Goal: Information Seeking & Learning: Learn about a topic

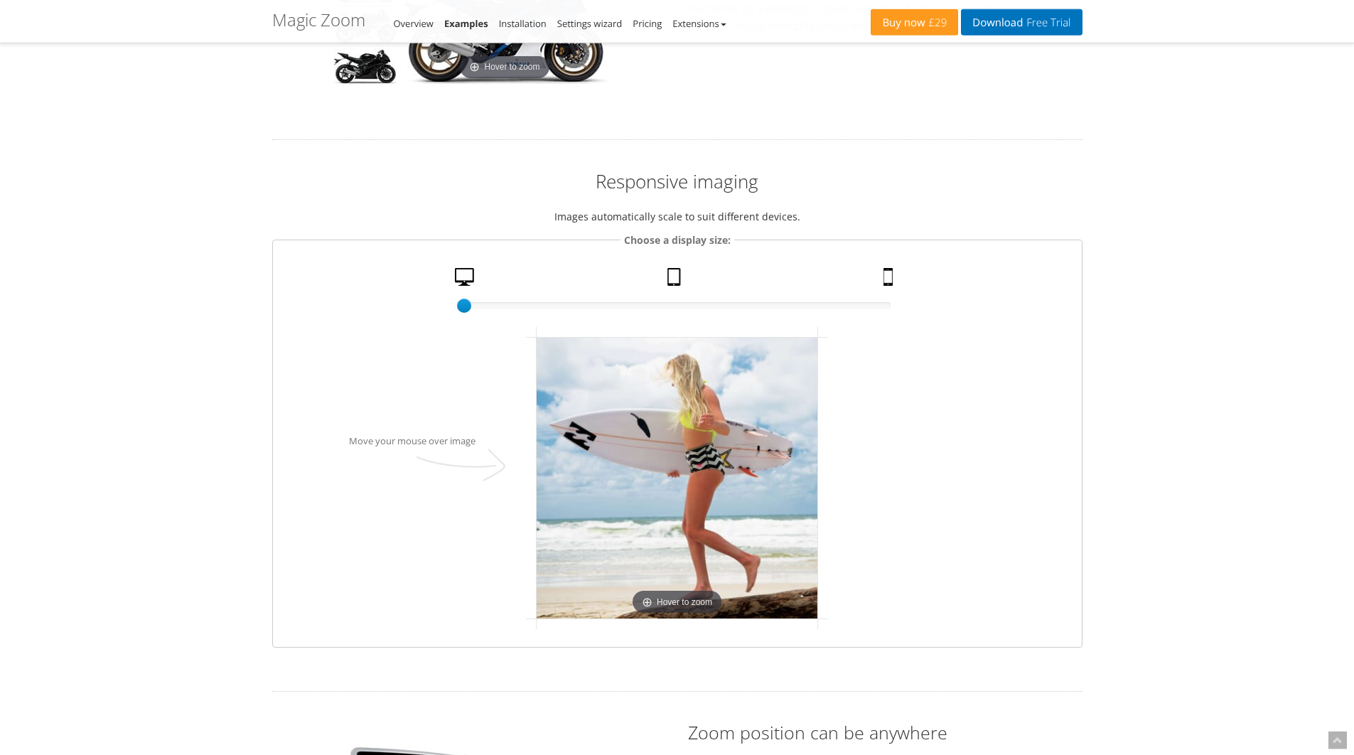
scroll to position [1490, 0]
click at [681, 272] on div "100% size 1 Desktop Tablet Mobile" at bounding box center [677, 289] width 427 height 45
click at [675, 275] on link "Tablet" at bounding box center [676, 279] width 28 height 25
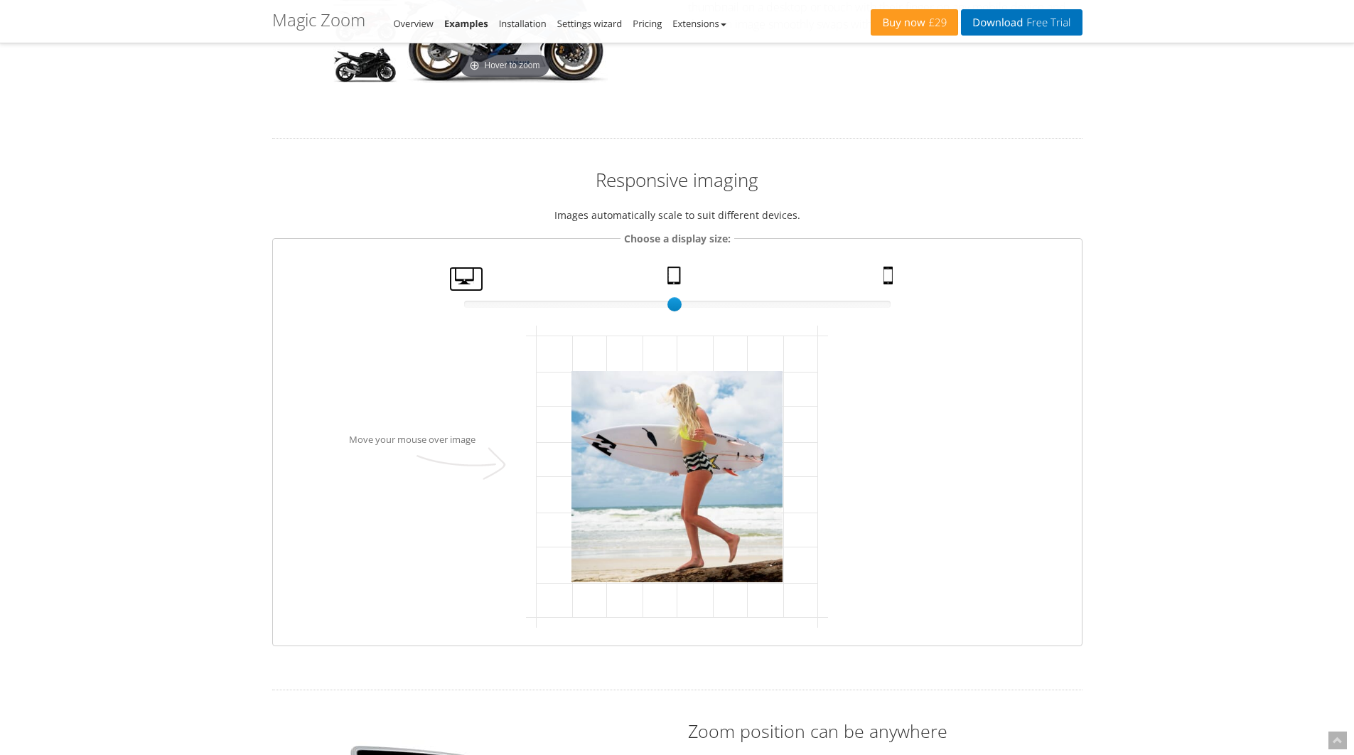
click at [465, 271] on link "Desktop" at bounding box center [466, 279] width 34 height 25
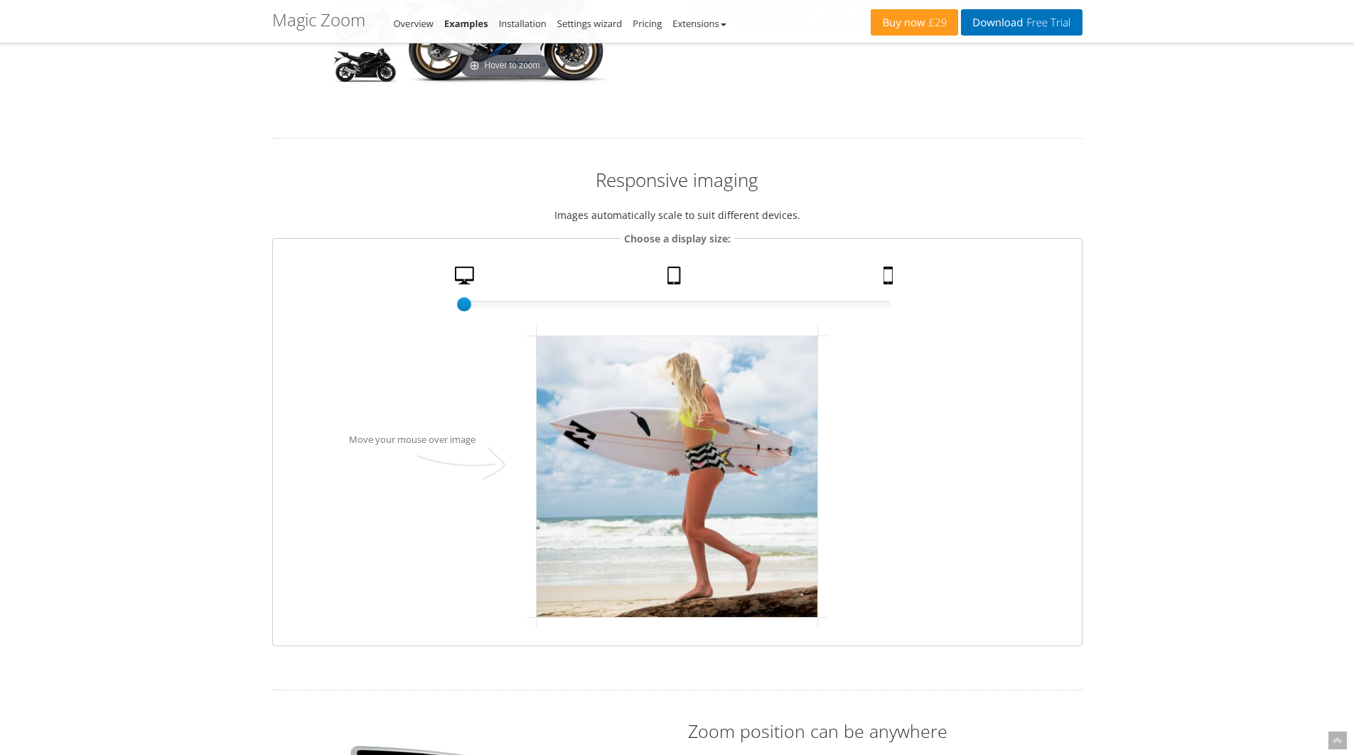
click at [675, 264] on fieldset "Choose a display size: 100% size 1 Desktop Tablet Mobile Move your mouse over i…" at bounding box center [677, 438] width 811 height 416
click at [673, 269] on link "Tablet" at bounding box center [676, 279] width 28 height 25
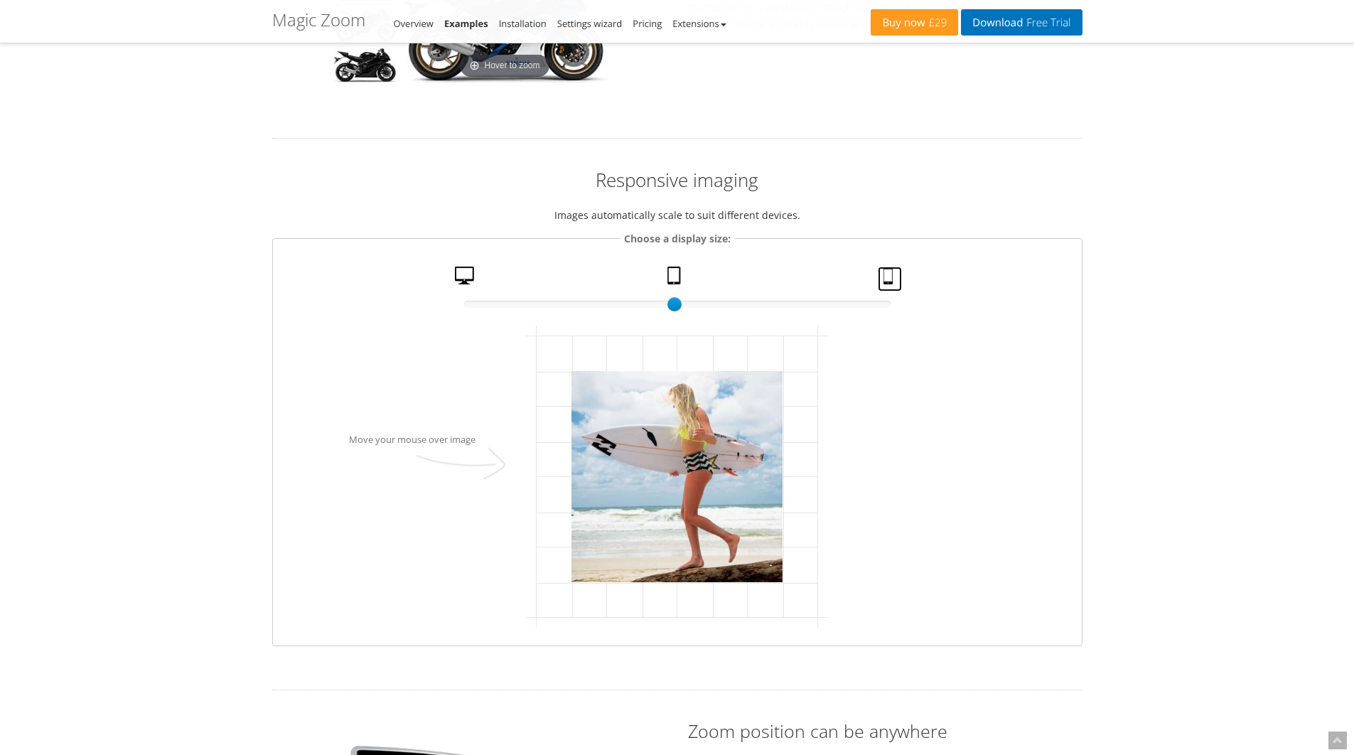
click at [899, 273] on link "Mobile" at bounding box center [890, 279] width 24 height 25
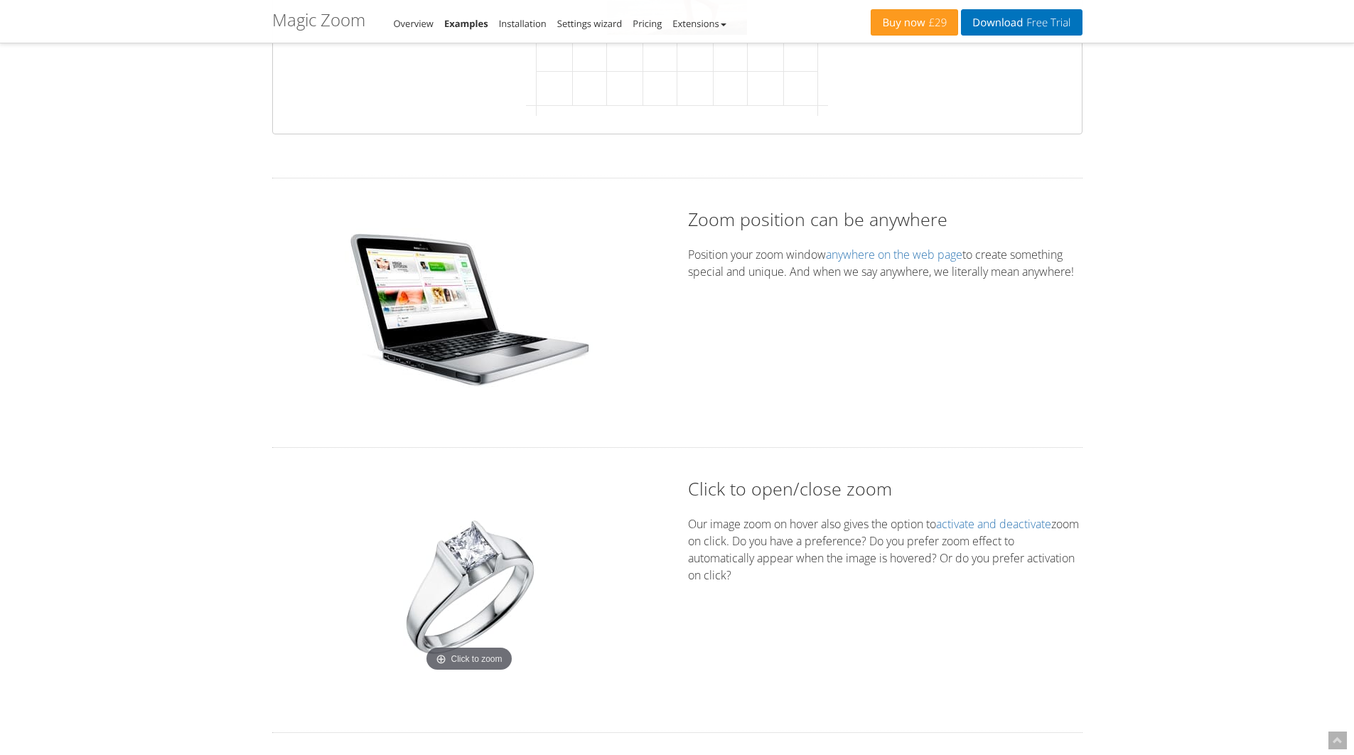
scroll to position [2275, 0]
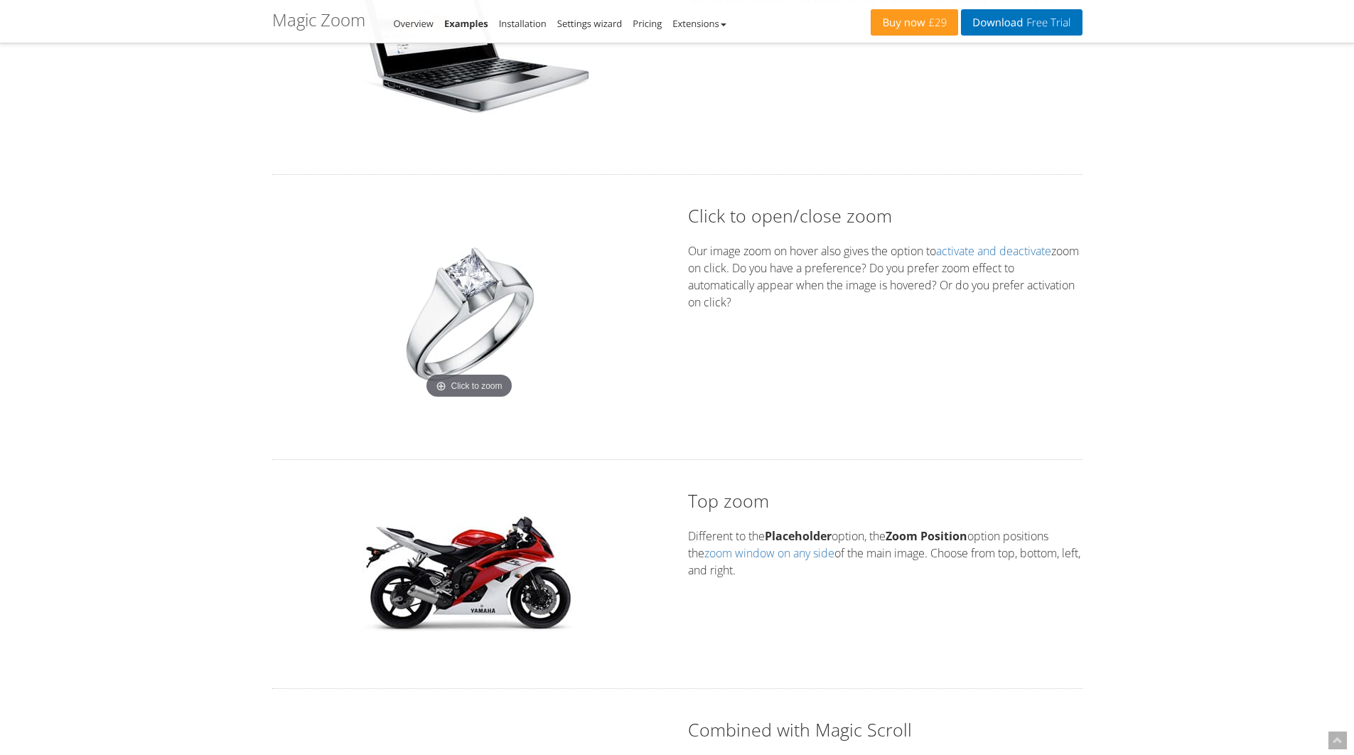
click at [456, 322] on img at bounding box center [469, 314] width 178 height 178
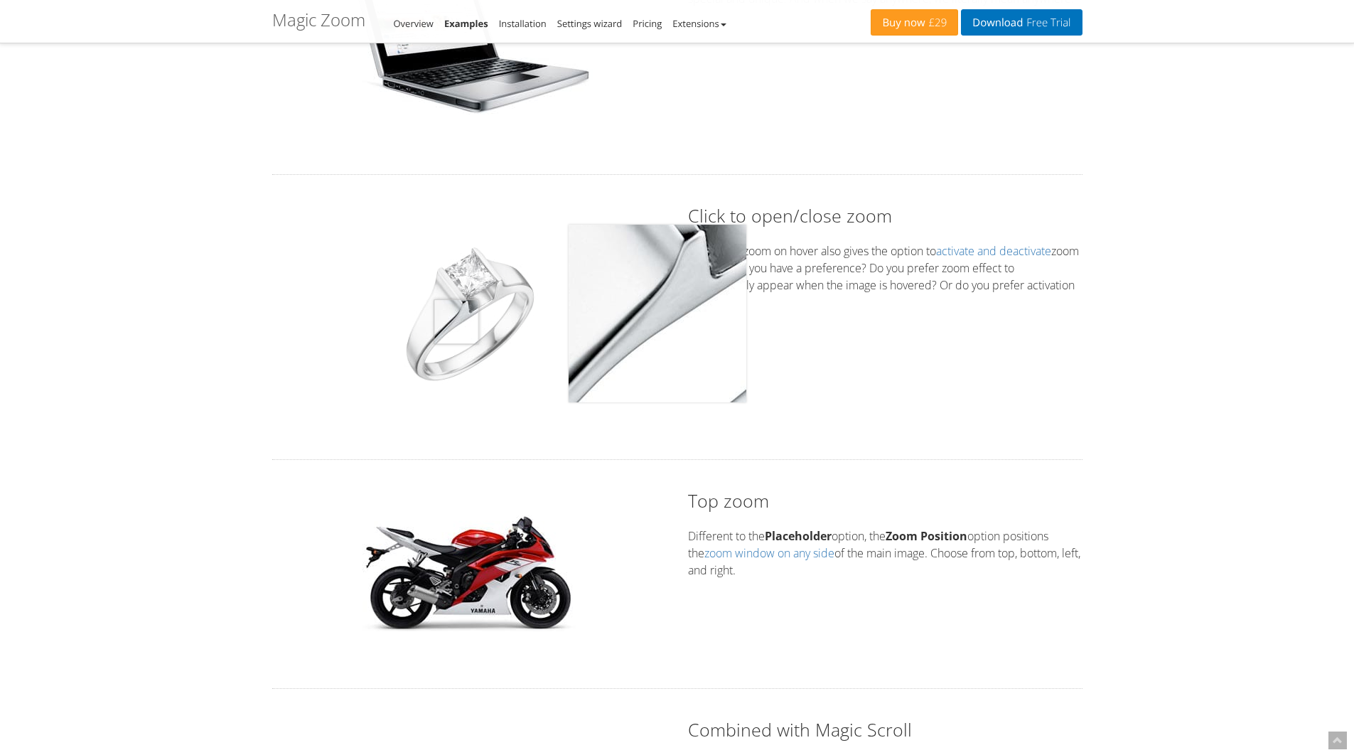
click at [456, 322] on img at bounding box center [469, 314] width 178 height 178
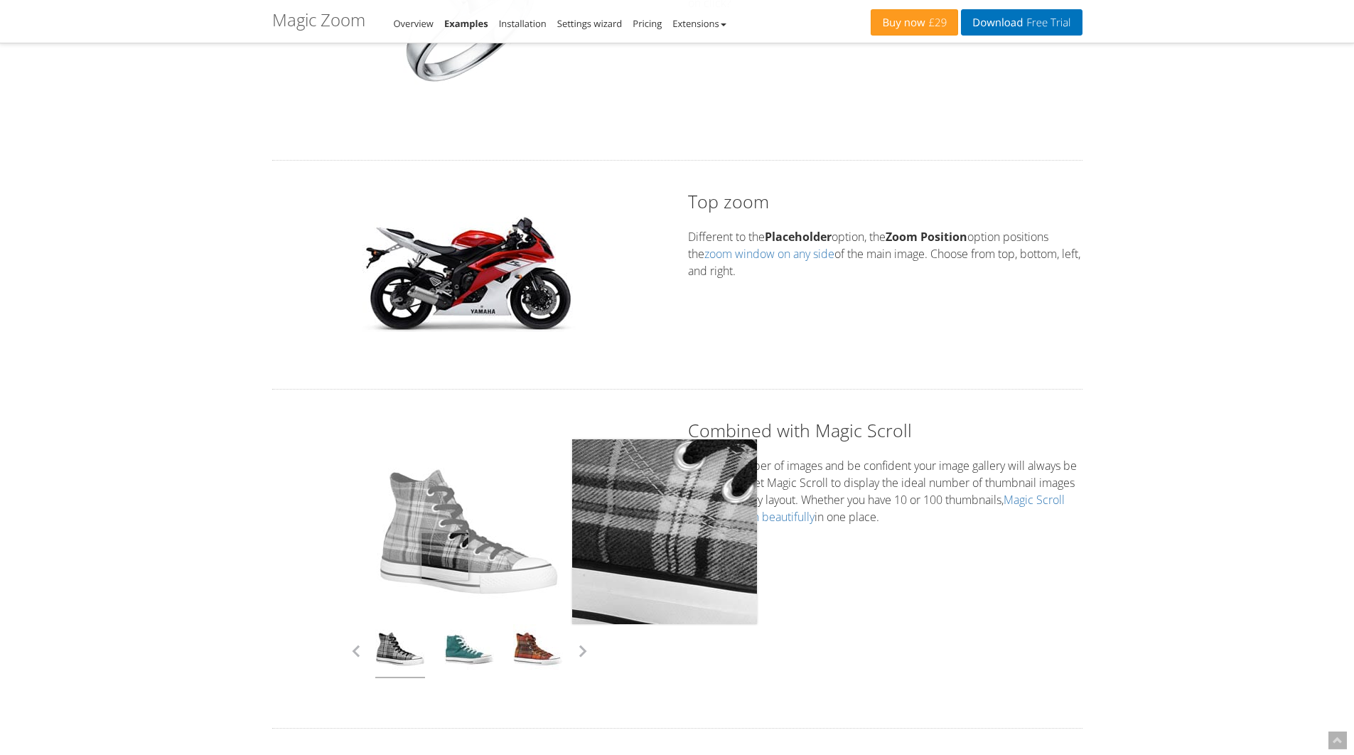
scroll to position [2594, 0]
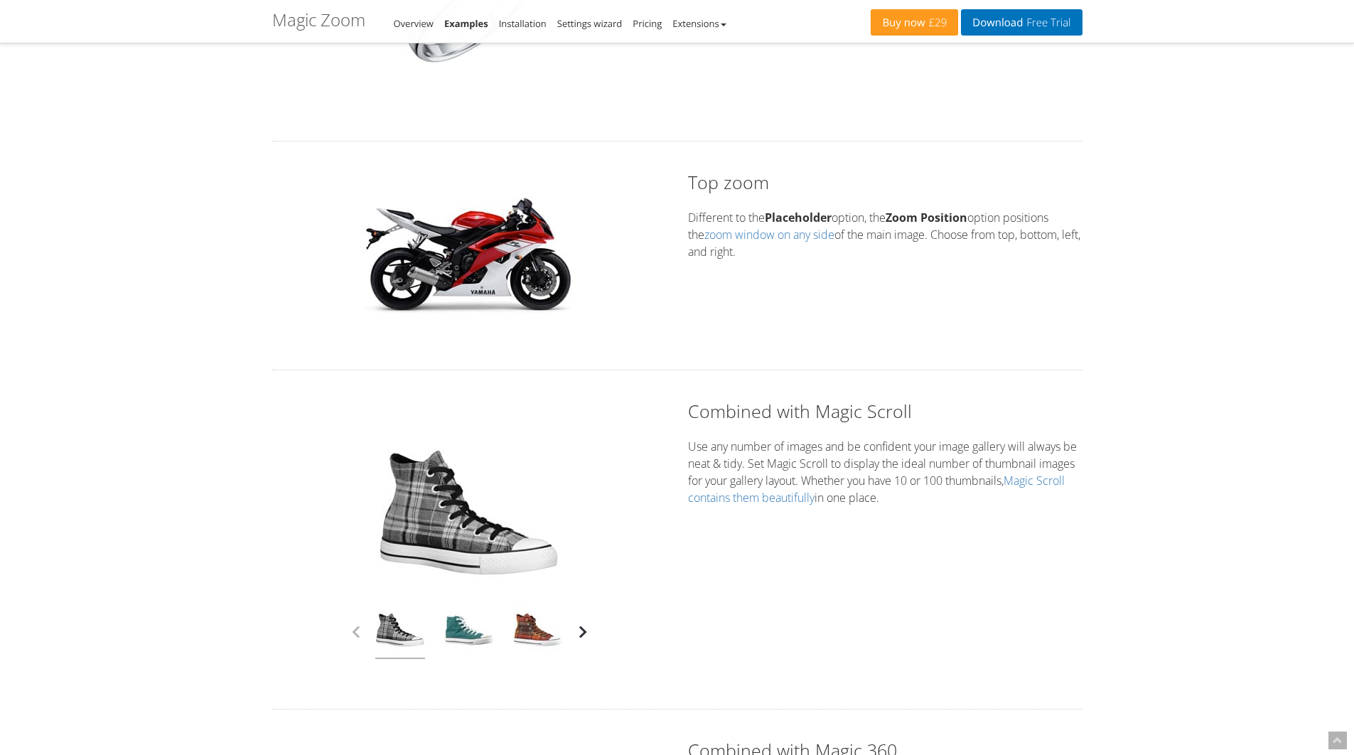
click at [584, 639] on button "button" at bounding box center [582, 631] width 21 height 21
click at [397, 626] on link at bounding box center [400, 632] width 50 height 54
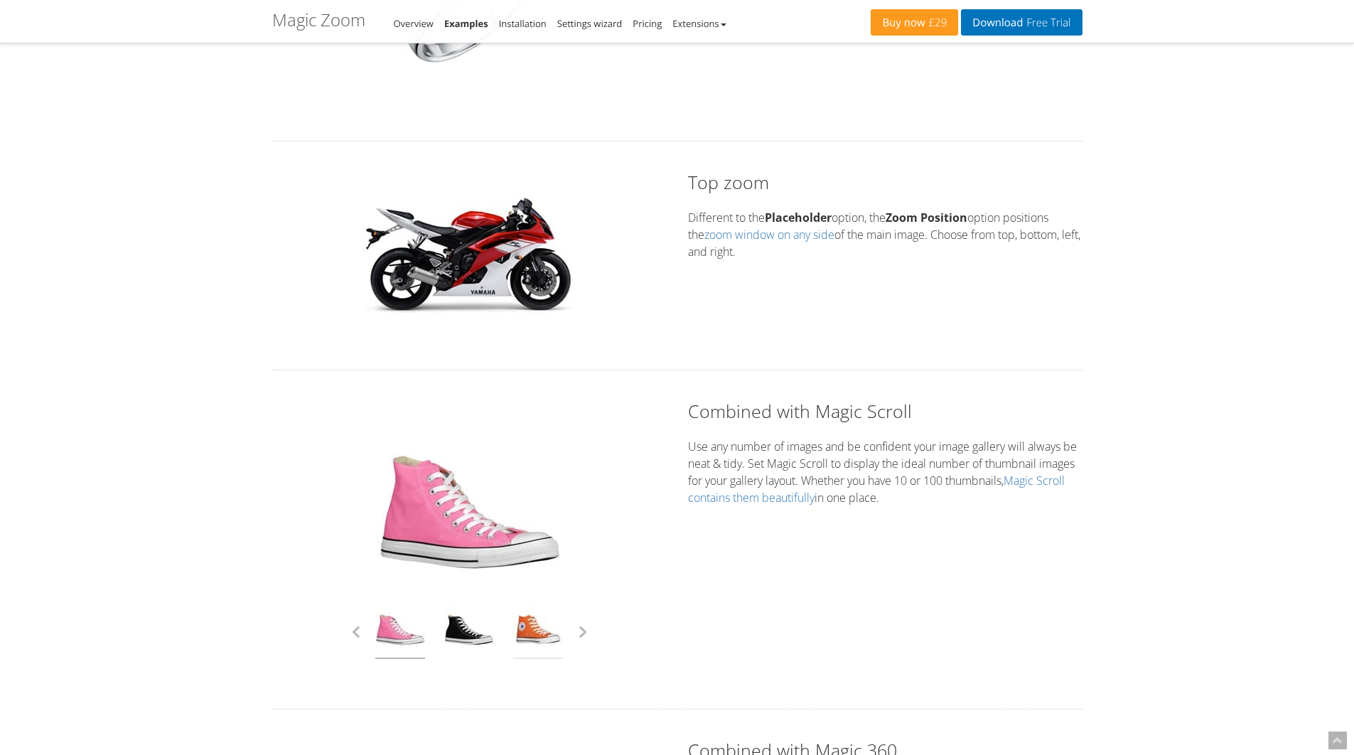
click at [528, 634] on link at bounding box center [538, 632] width 50 height 54
click at [580, 630] on button "button" at bounding box center [582, 631] width 21 height 21
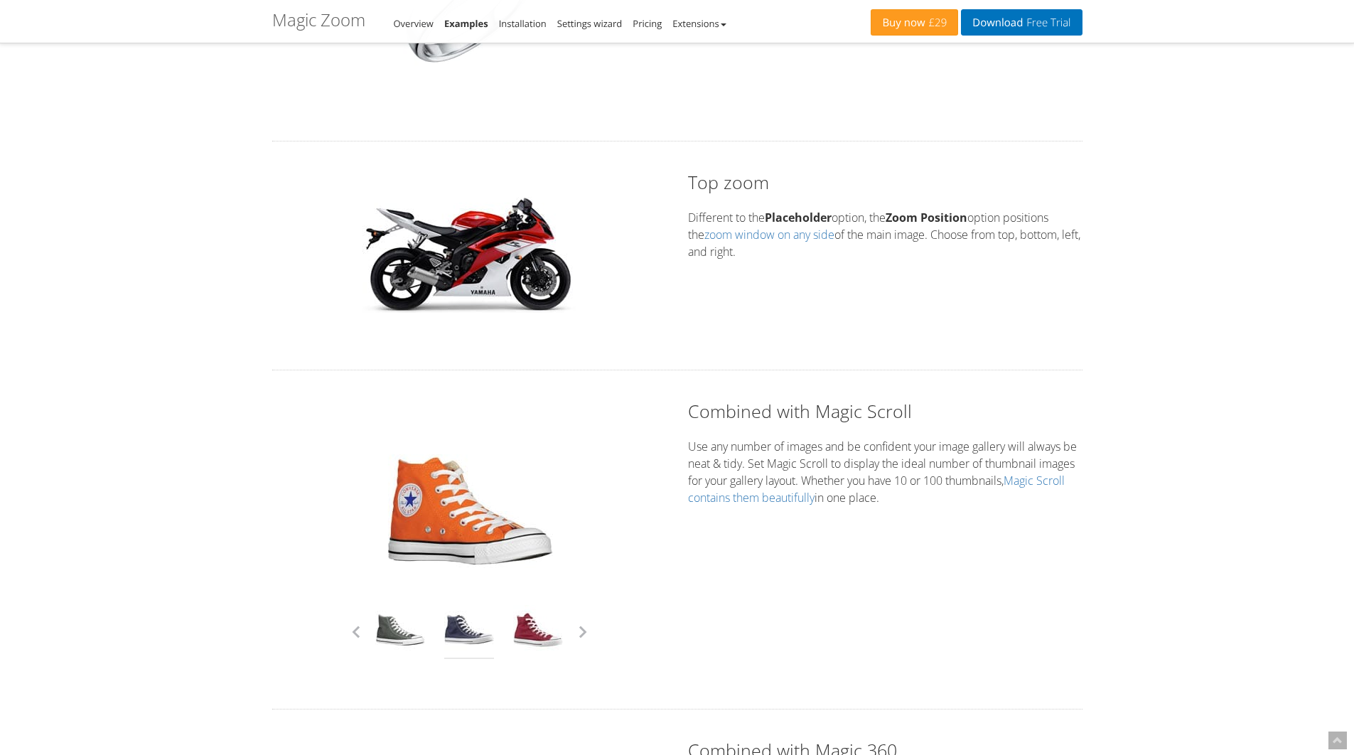
click at [464, 627] on link at bounding box center [469, 632] width 50 height 54
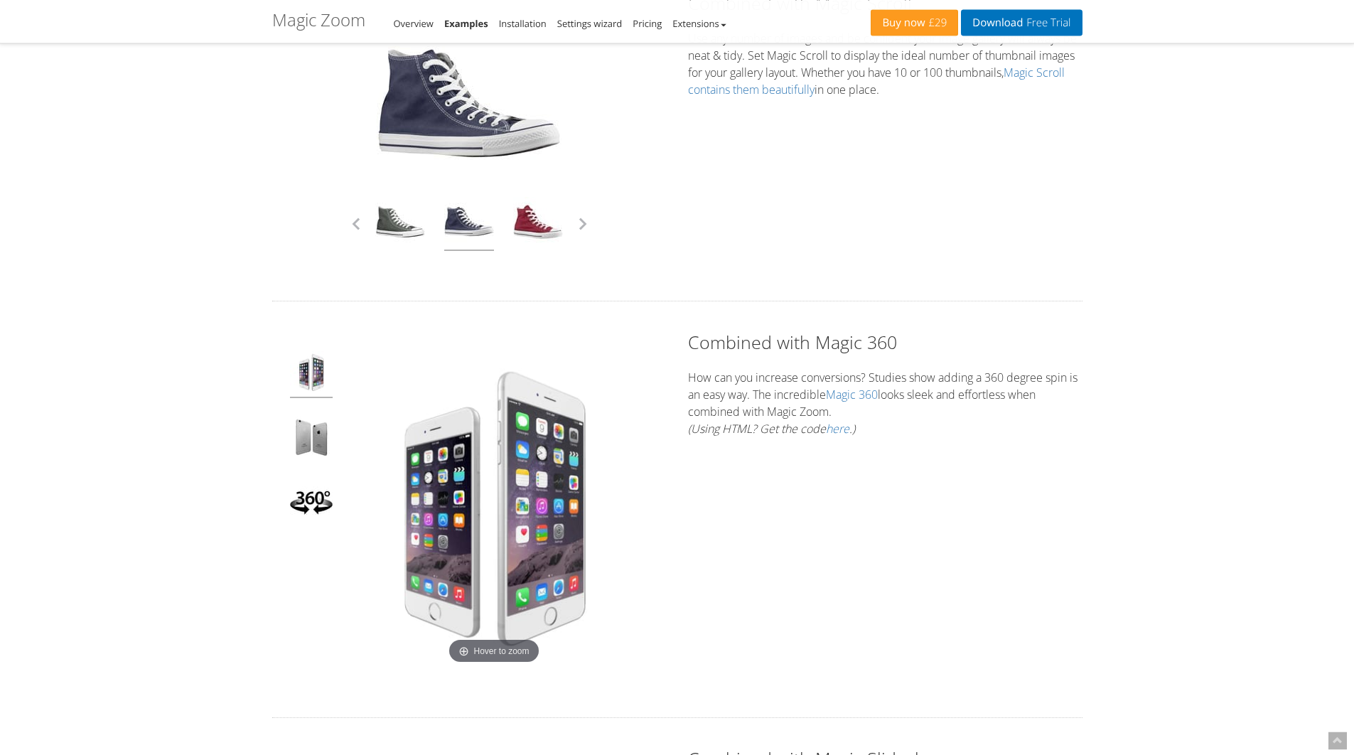
scroll to position [3003, 0]
click at [309, 506] on img at bounding box center [311, 502] width 43 height 47
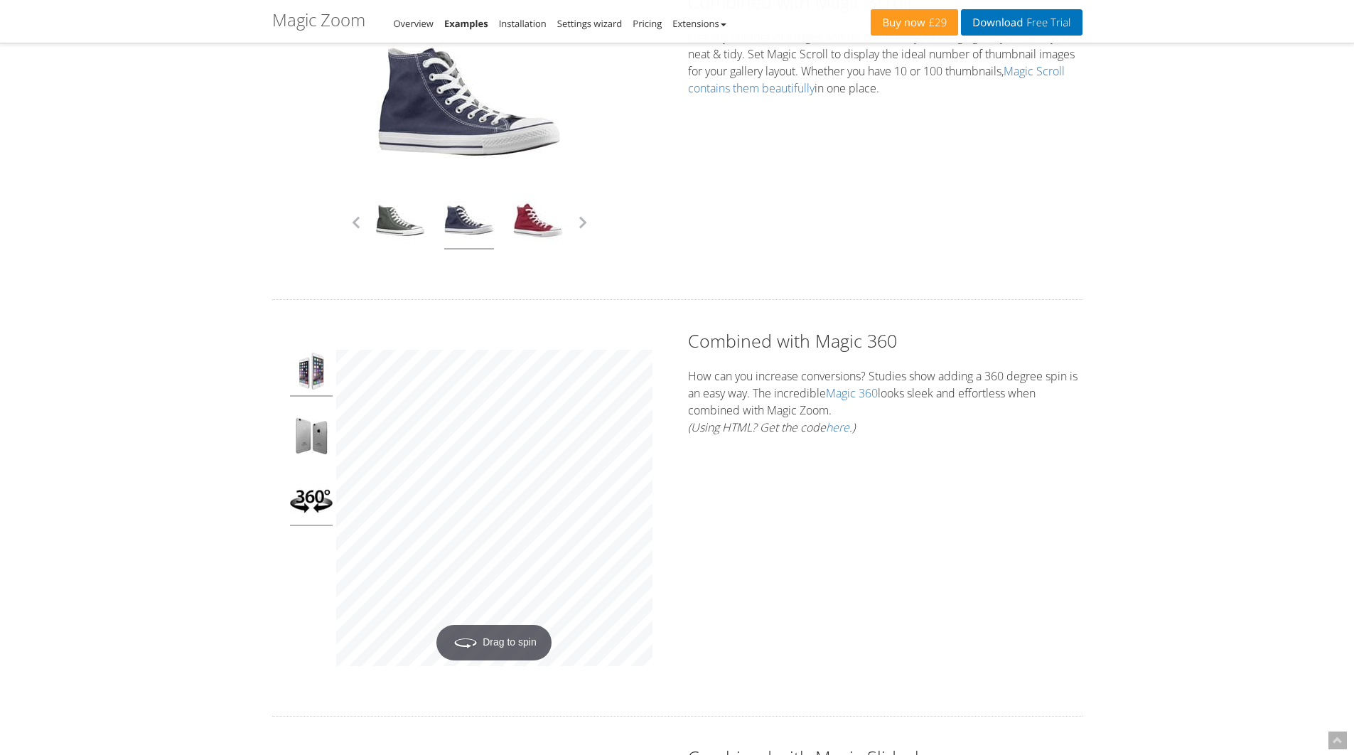
click at [310, 368] on img at bounding box center [311, 373] width 43 height 47
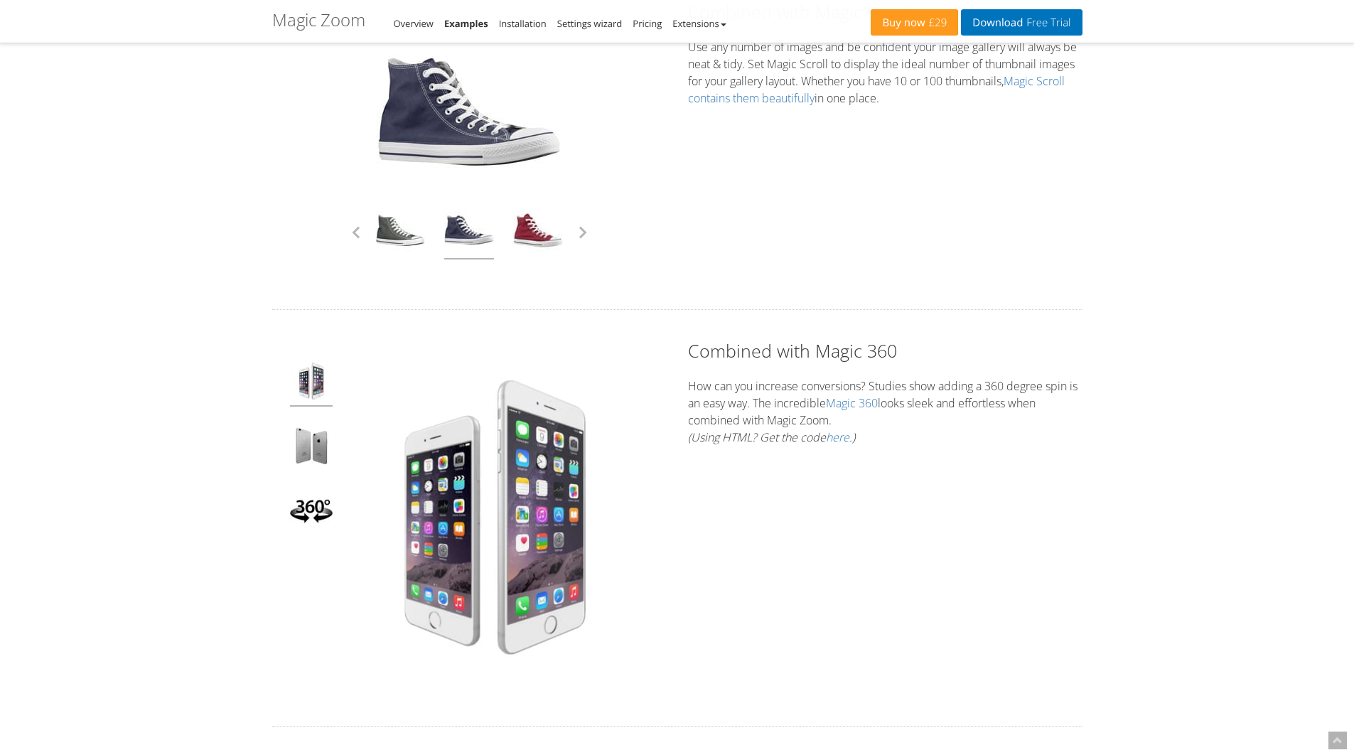
scroll to position [3136, 0]
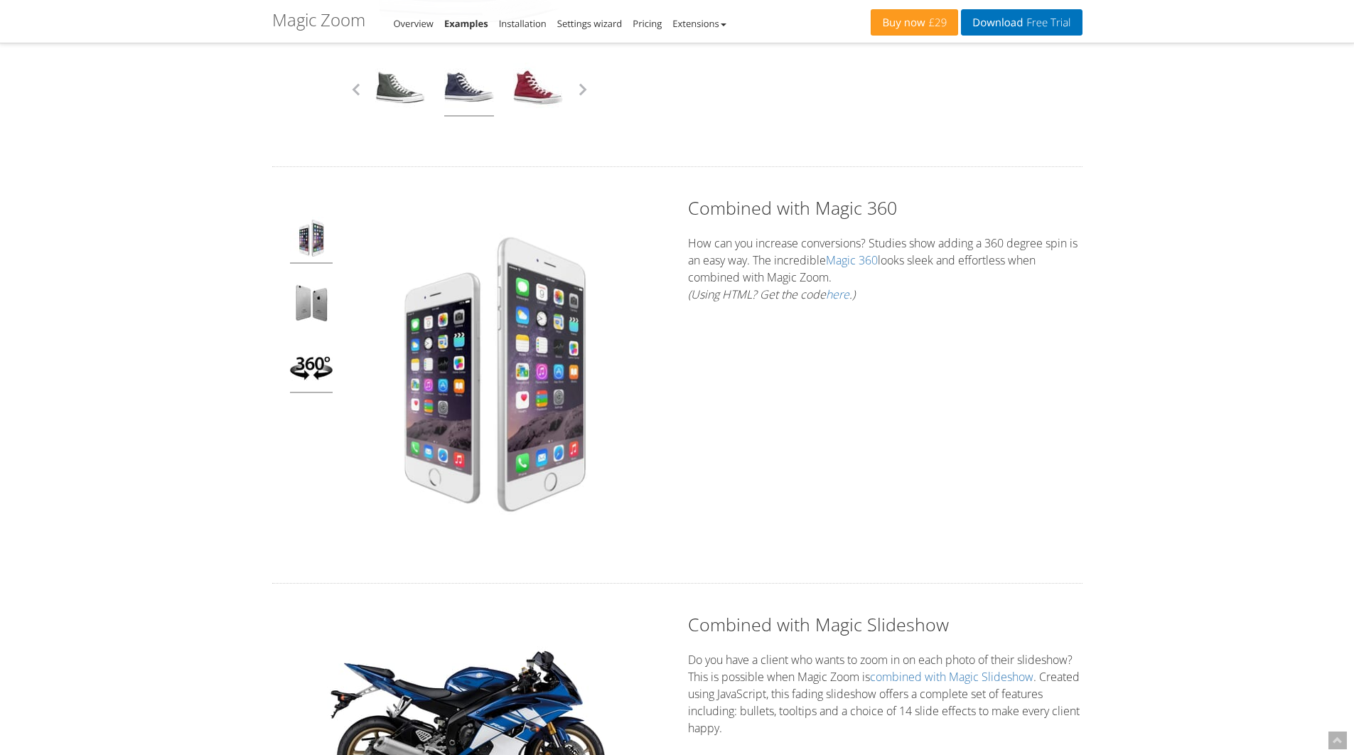
click at [305, 375] on img at bounding box center [311, 369] width 43 height 47
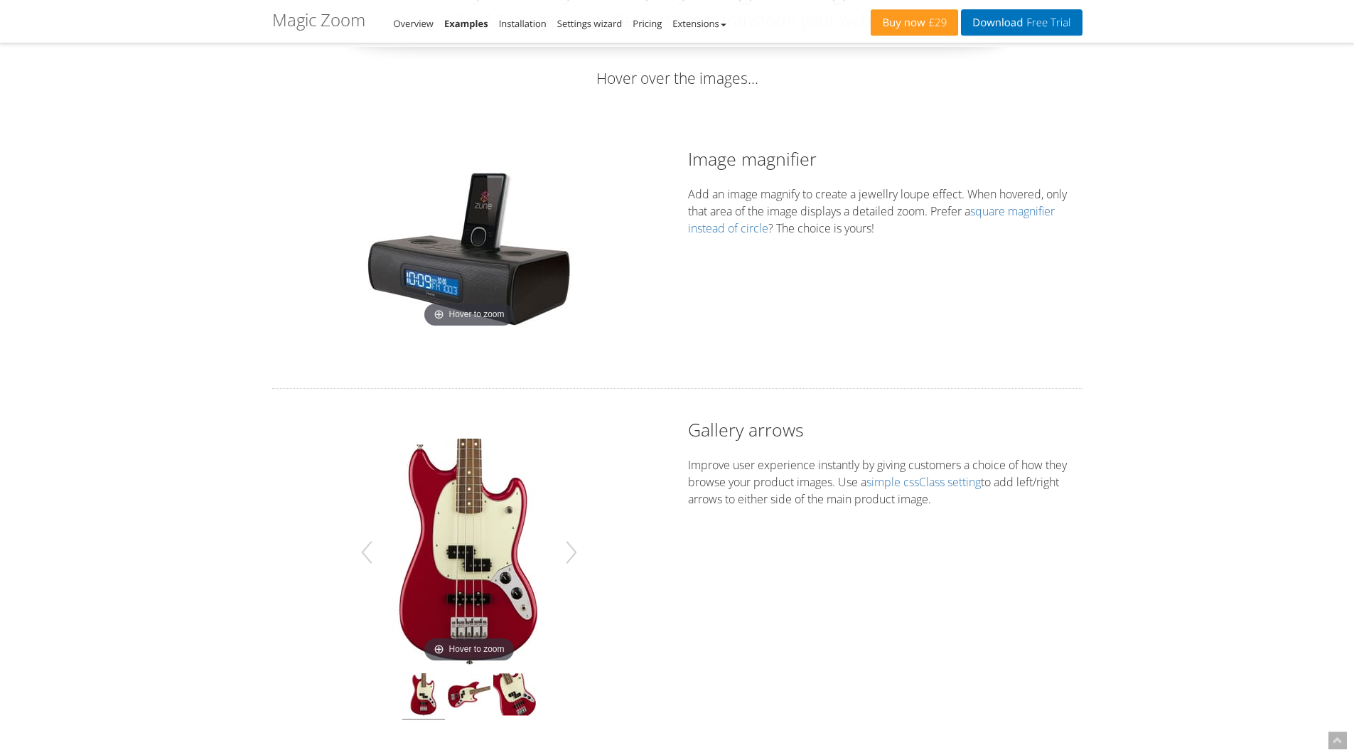
scroll to position [0, 0]
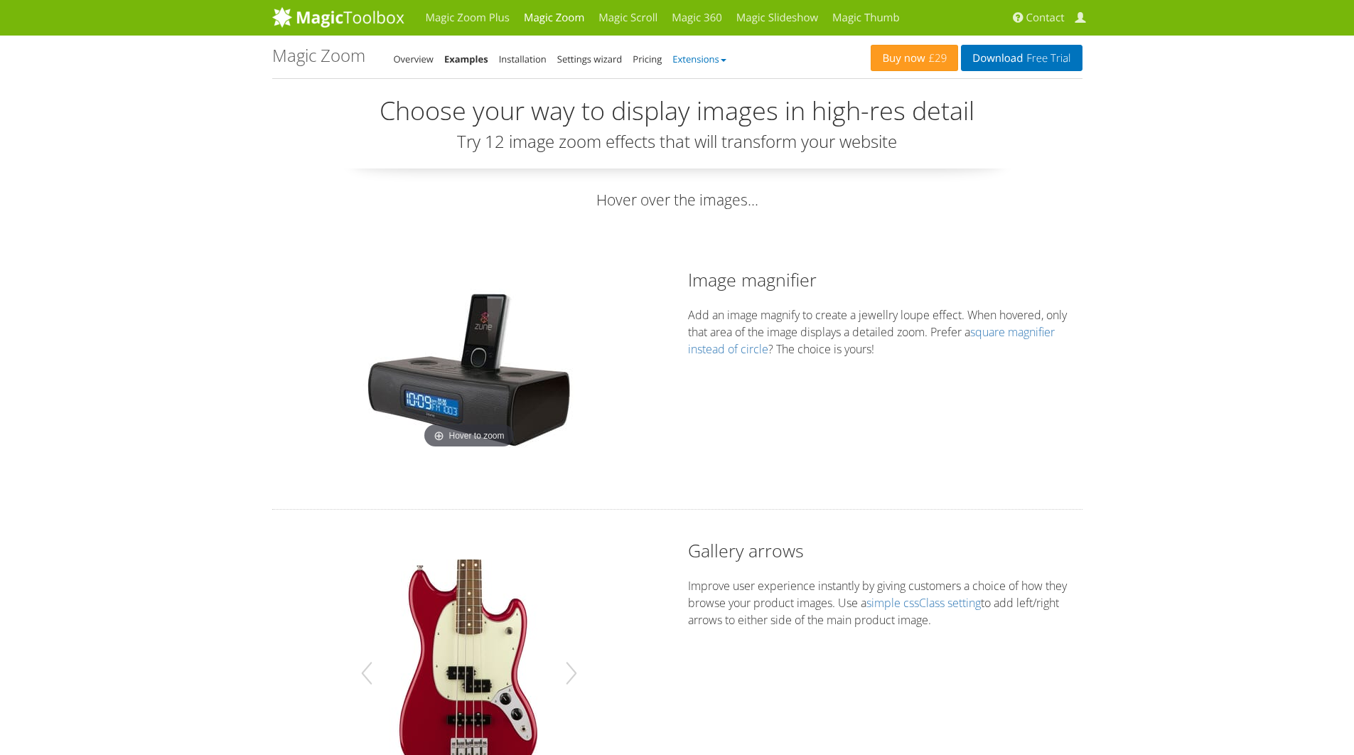
click at [689, 55] on link "Extensions" at bounding box center [699, 59] width 53 height 13
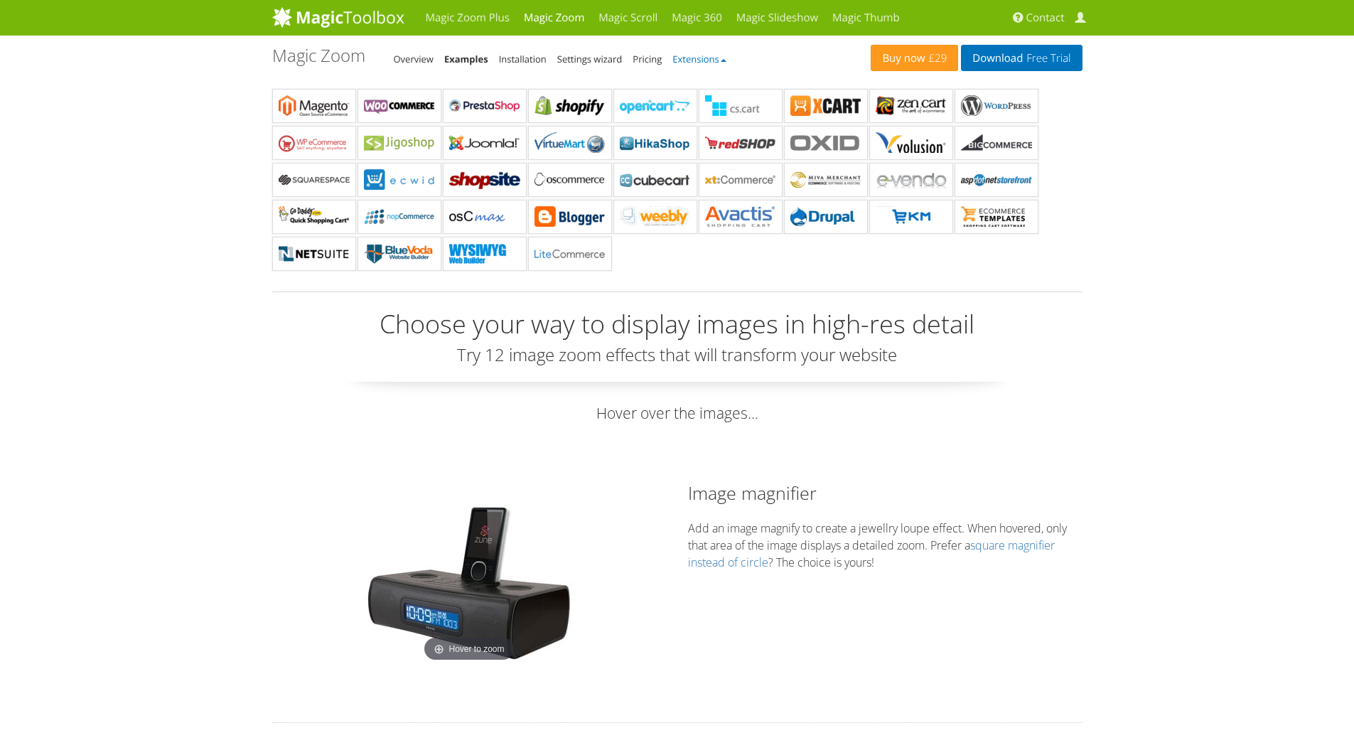
click at [689, 55] on link "Extensions" at bounding box center [699, 59] width 53 height 13
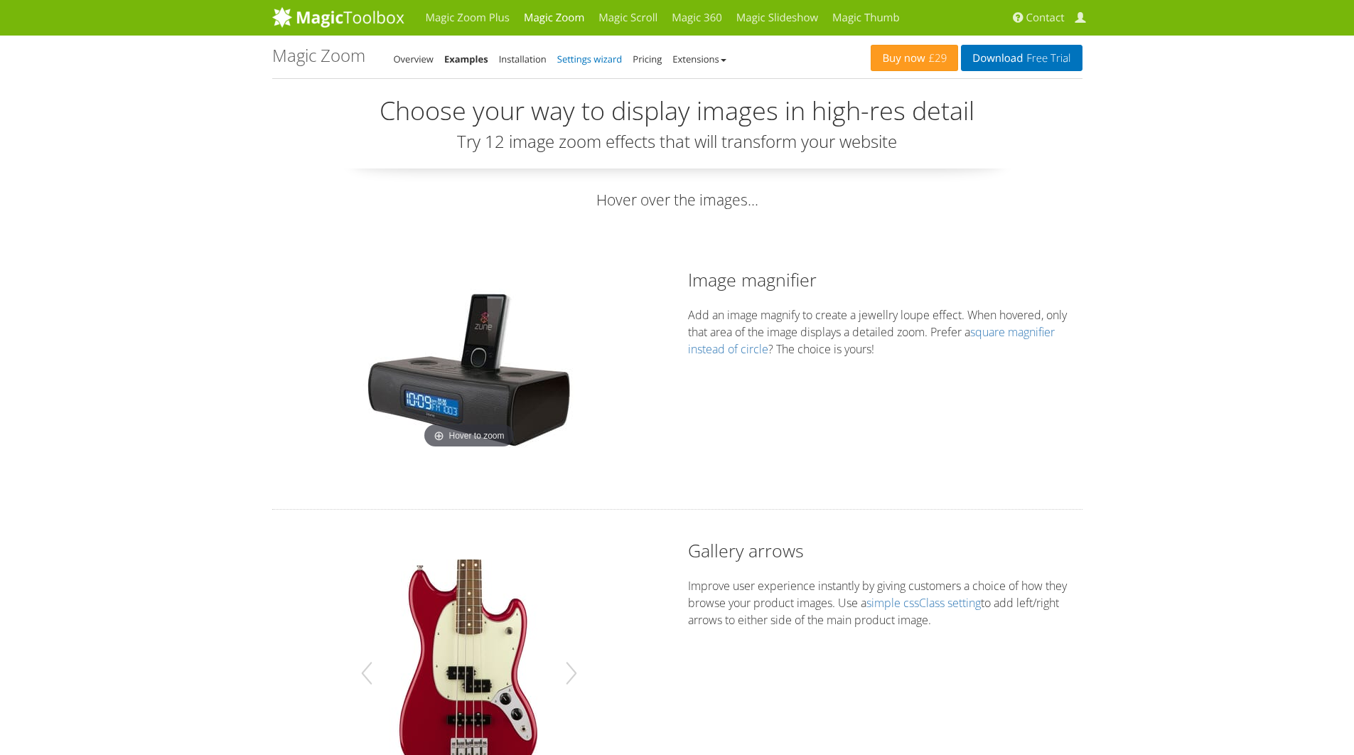
click at [607, 58] on link "Settings wizard" at bounding box center [589, 59] width 65 height 13
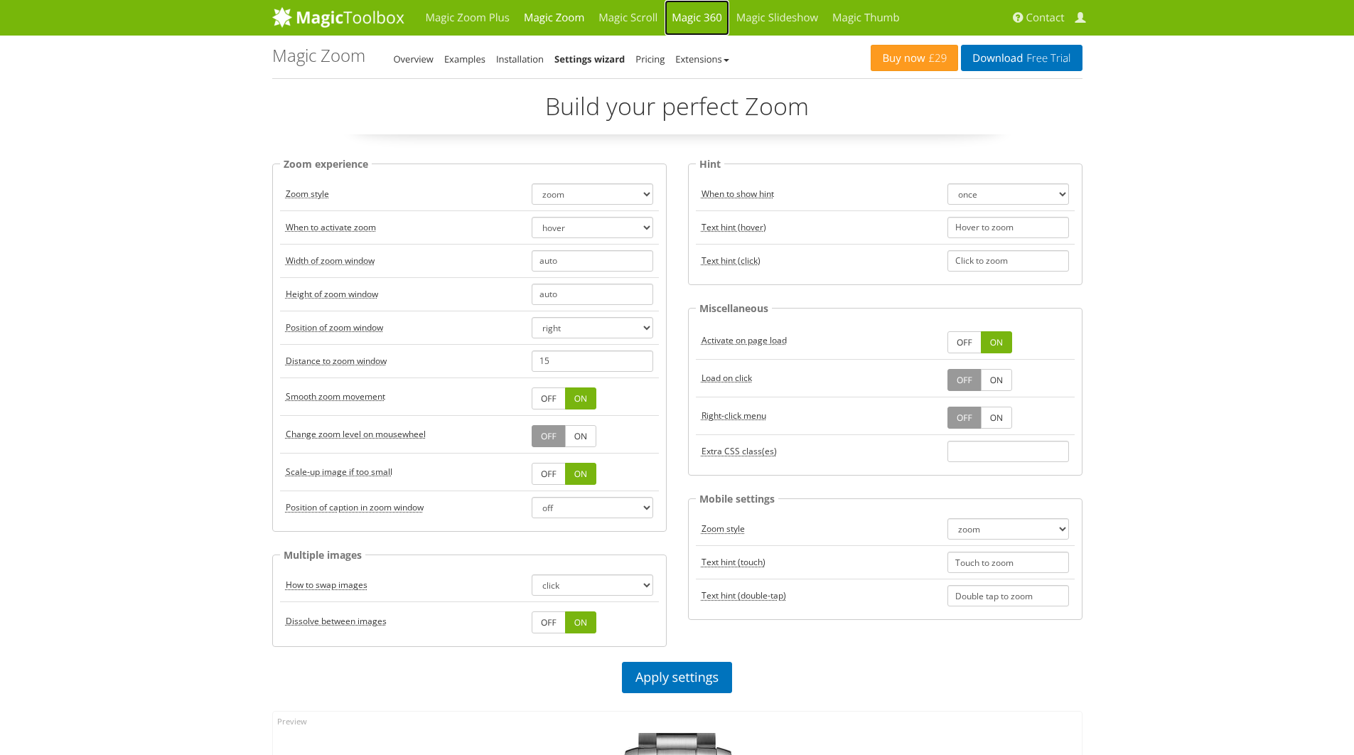
click at [698, 23] on link "Magic 360" at bounding box center [697, 18] width 65 height 36
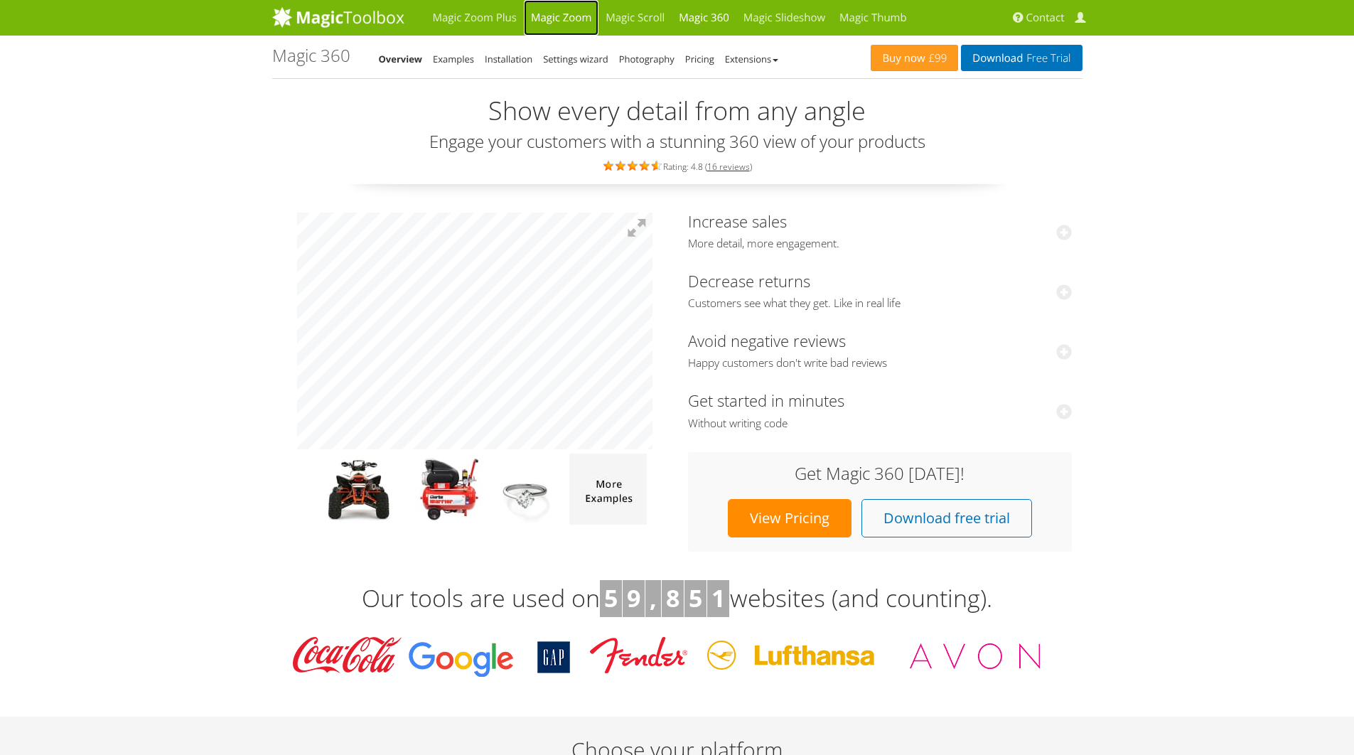
click at [552, 16] on link "Magic Zoom" at bounding box center [561, 18] width 75 height 36
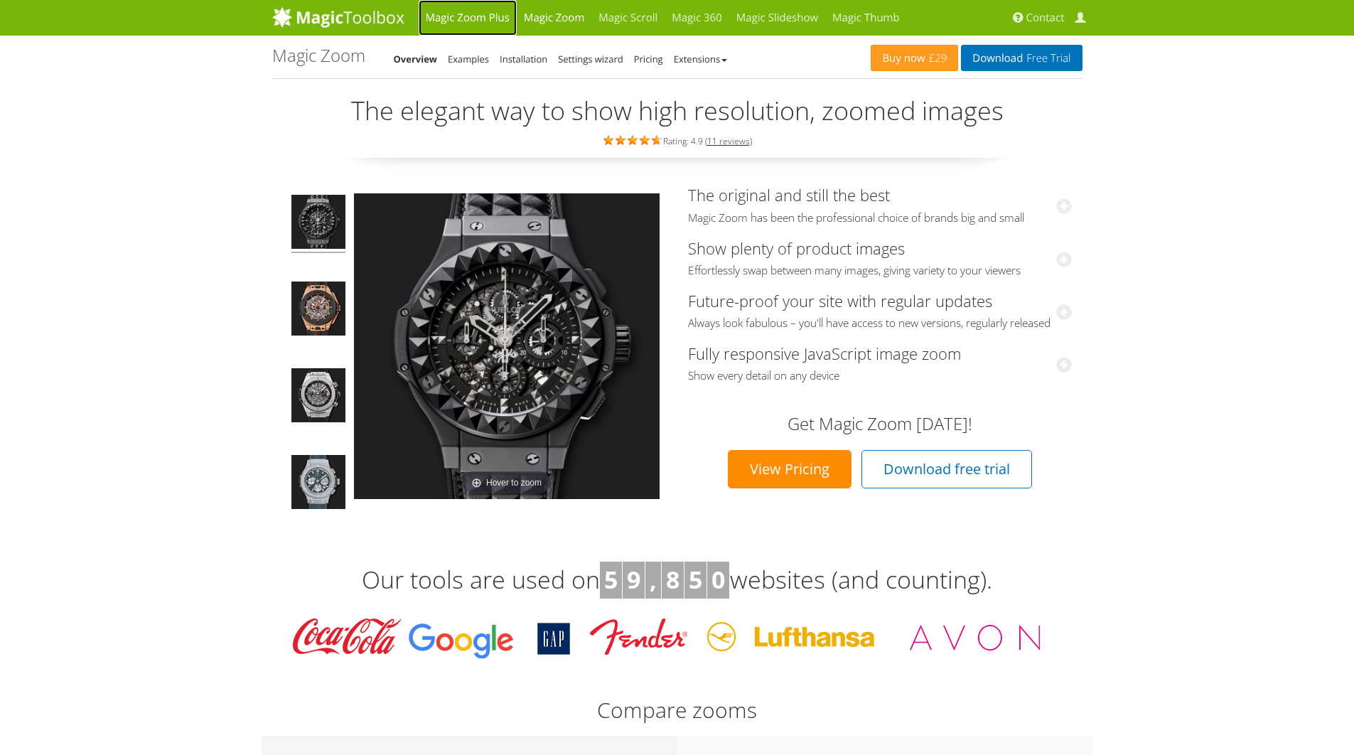
click at [498, 17] on link "Magic Zoom Plus" at bounding box center [468, 18] width 98 height 36
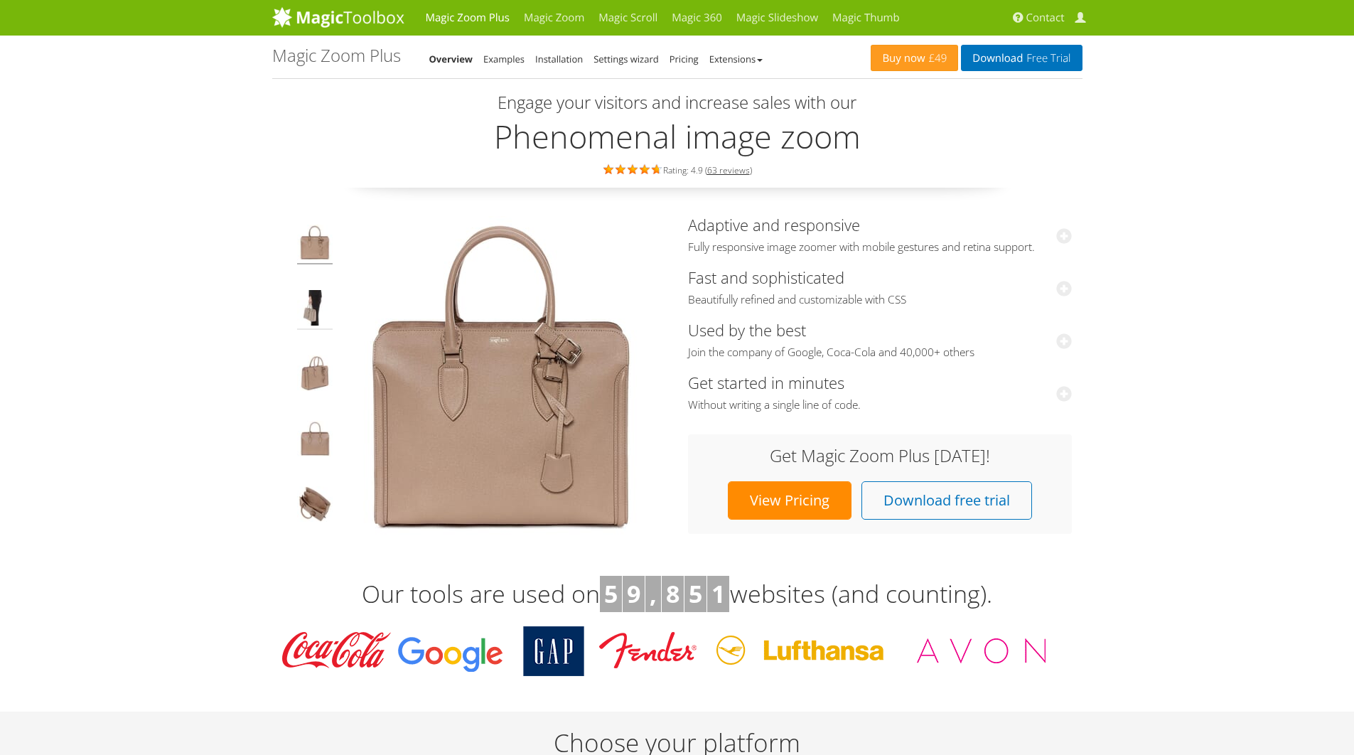
click at [323, 299] on img at bounding box center [315, 310] width 36 height 40
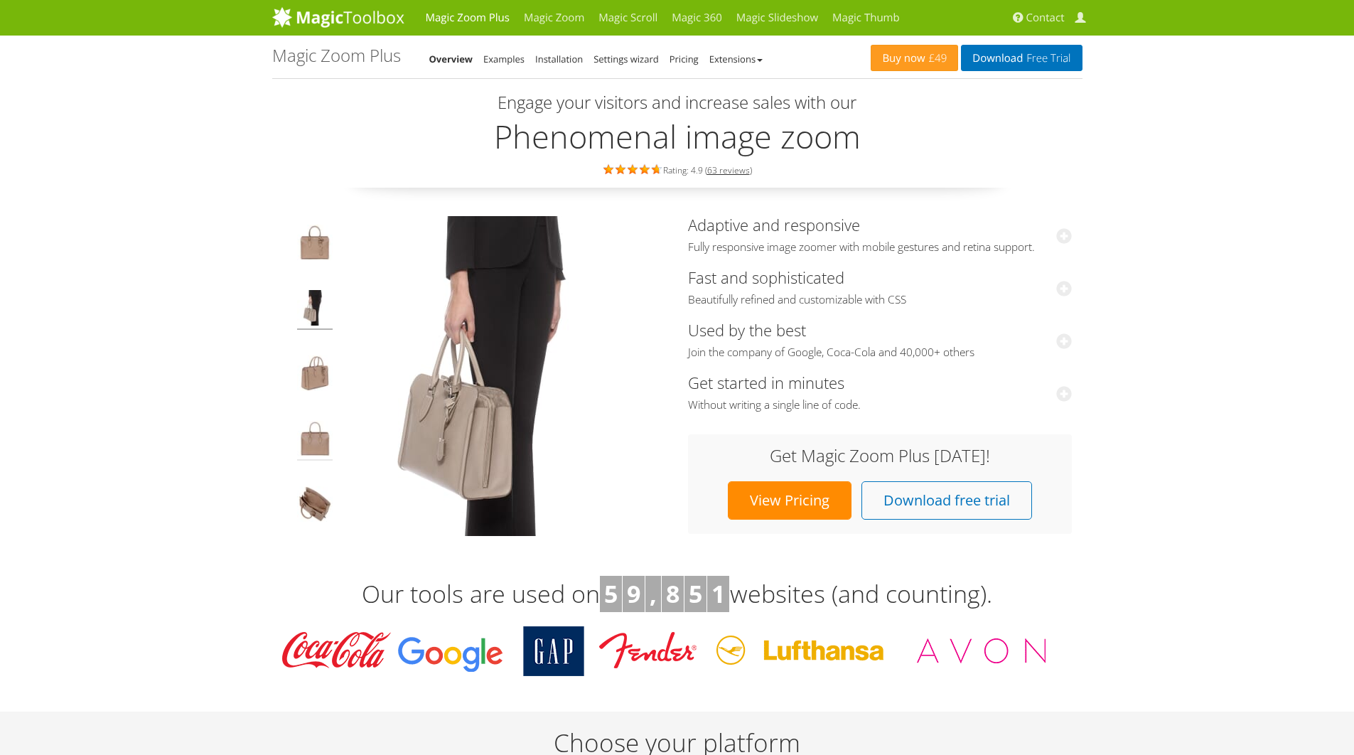
click at [315, 439] on img at bounding box center [315, 441] width 36 height 40
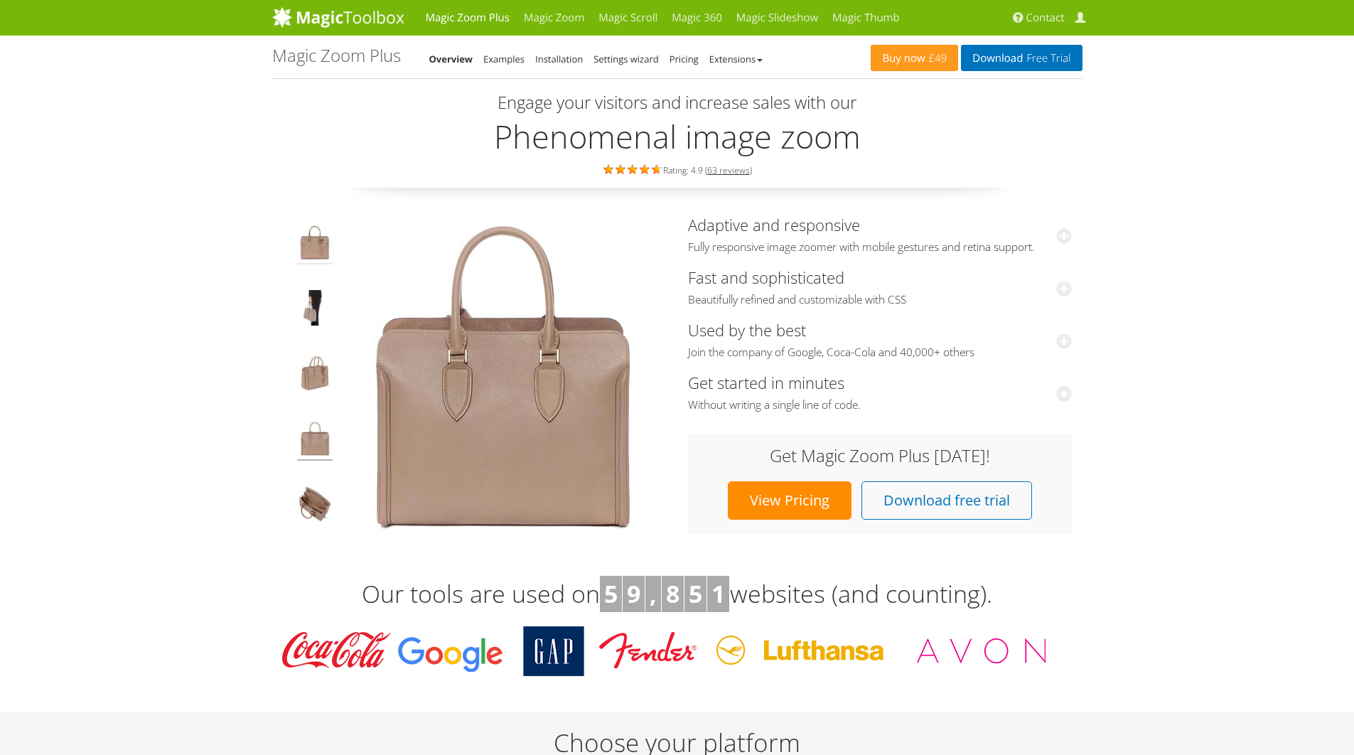
click at [314, 232] on img at bounding box center [315, 245] width 36 height 40
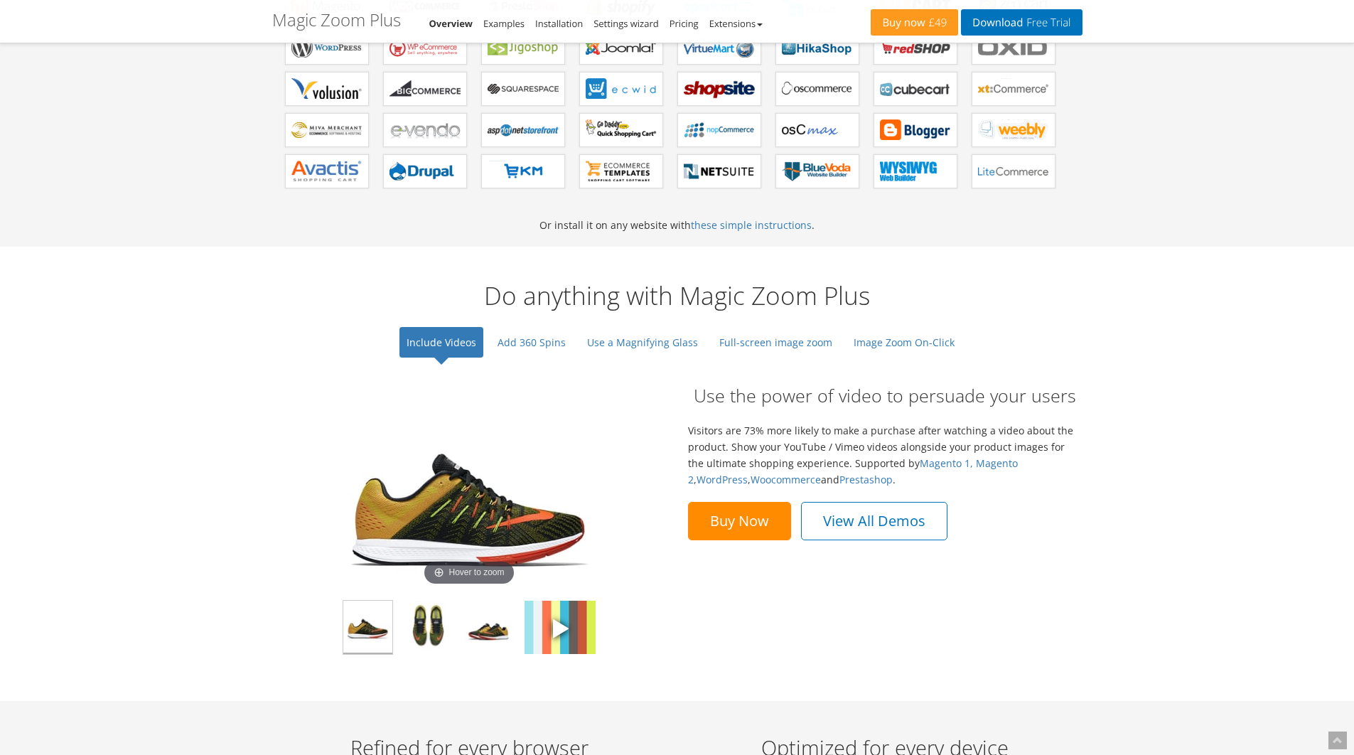
scroll to position [933, 0]
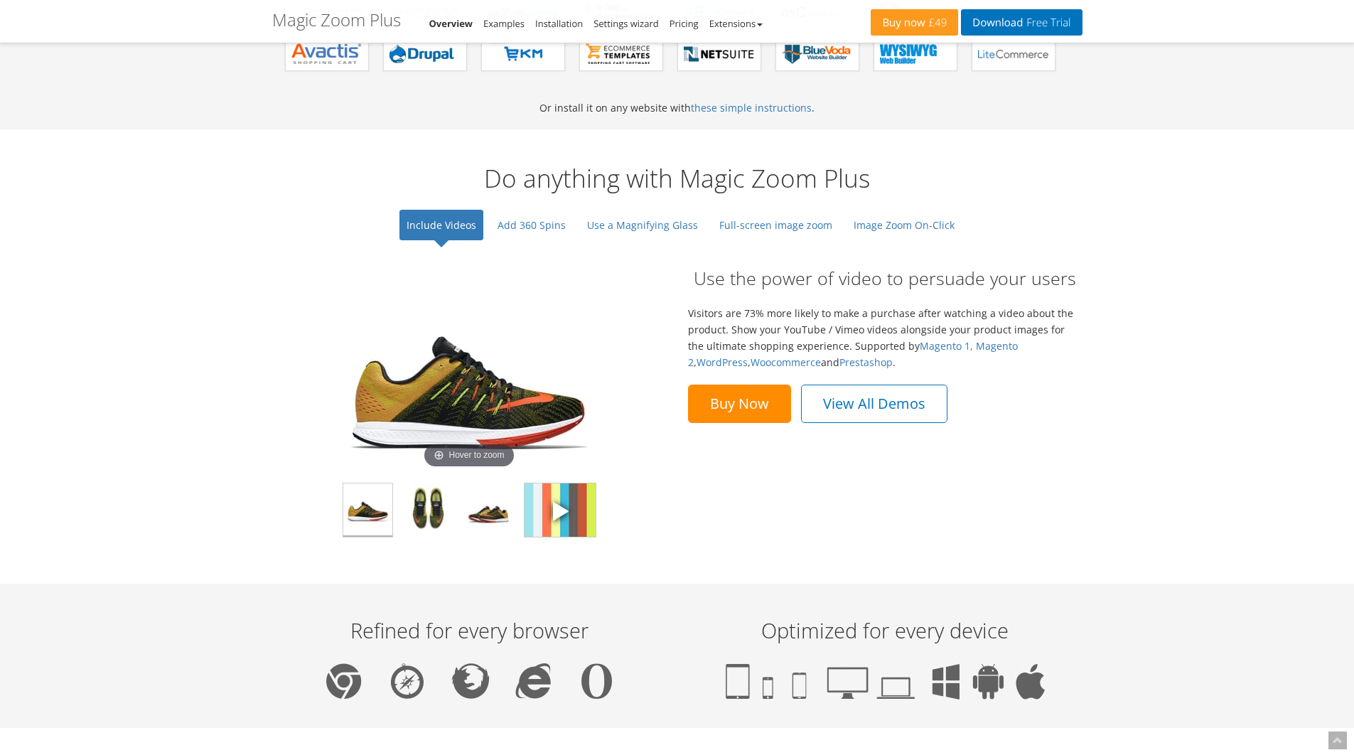
click at [562, 504] on span at bounding box center [560, 510] width 21 height 21
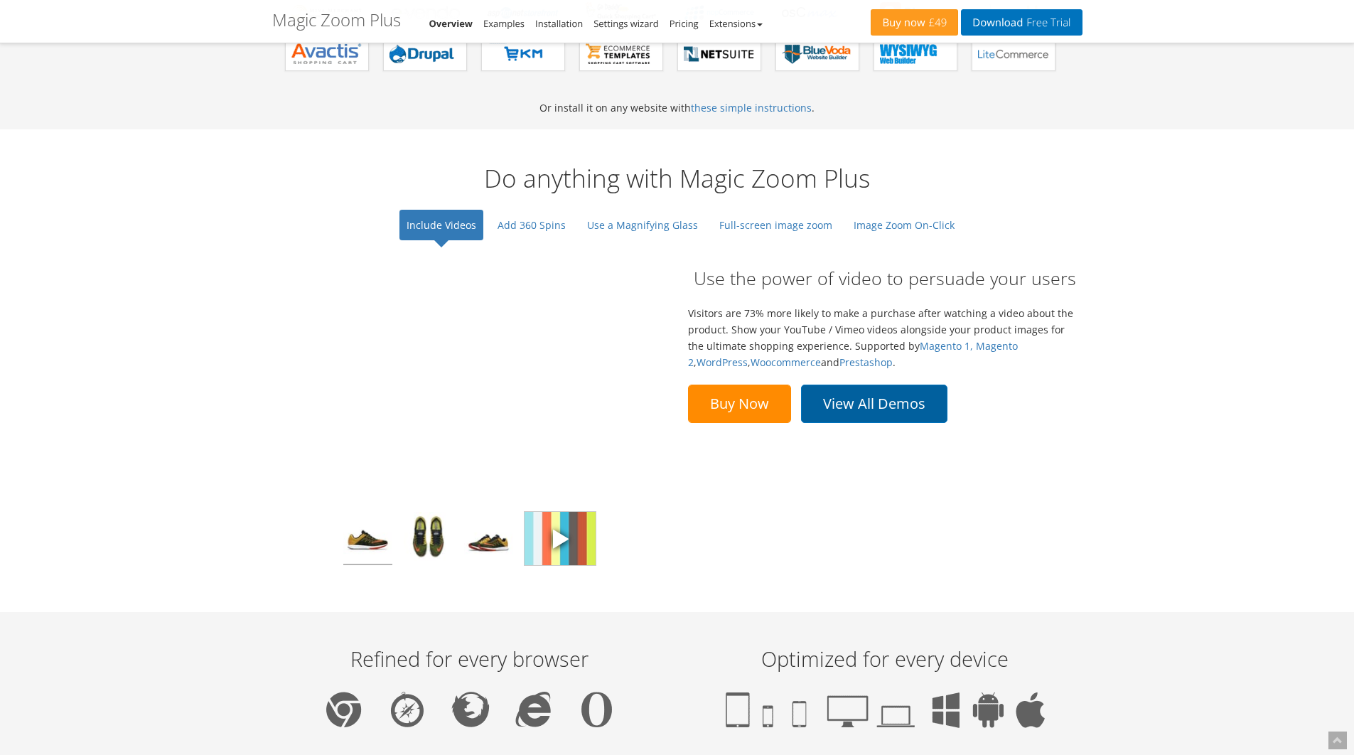
click at [826, 411] on link "View All Demos" at bounding box center [874, 404] width 146 height 38
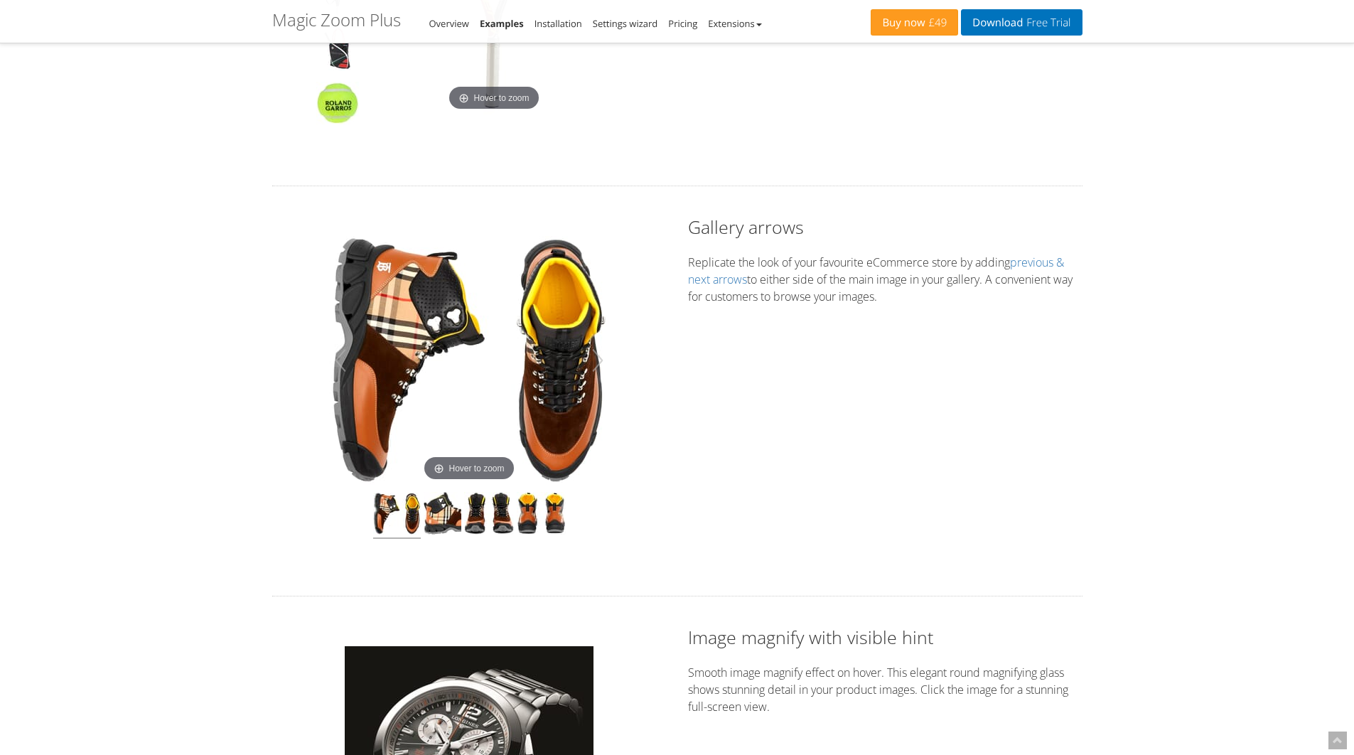
scroll to position [387, 0]
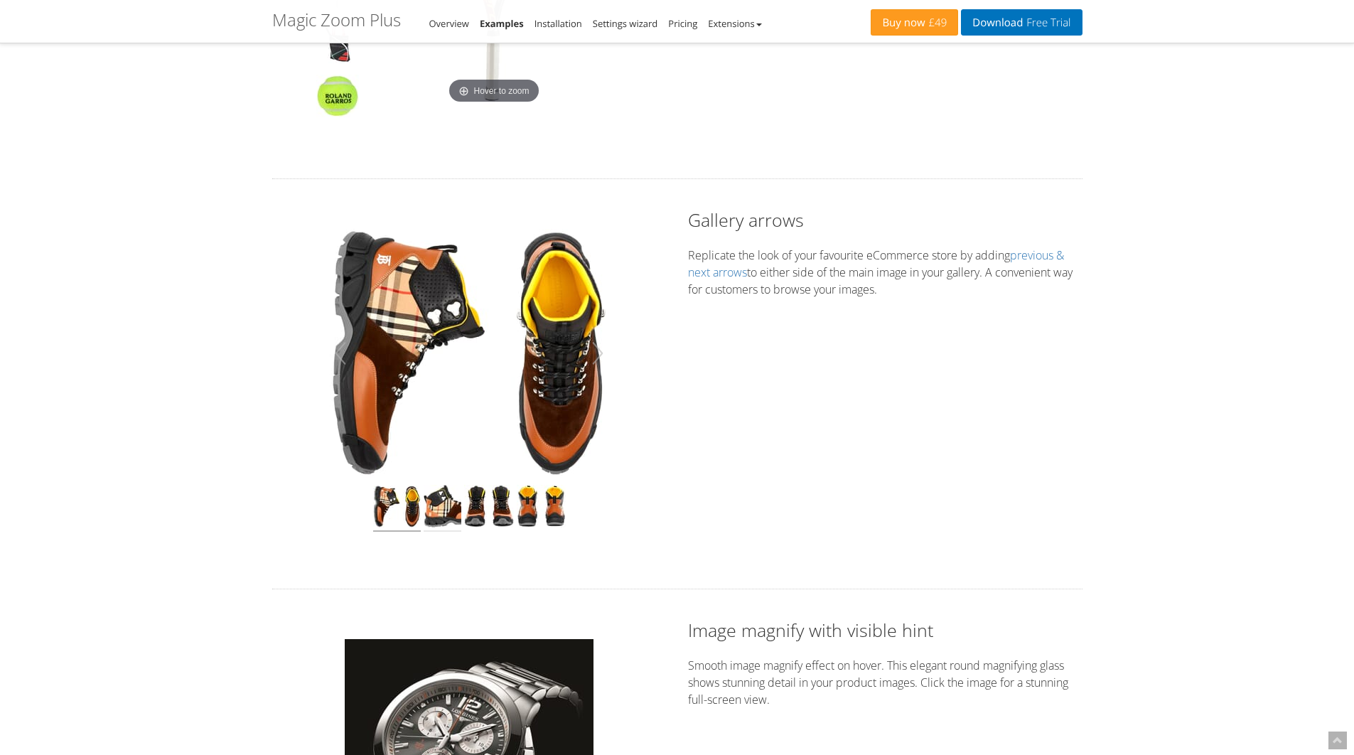
click at [437, 517] on img at bounding box center [443, 508] width 38 height 47
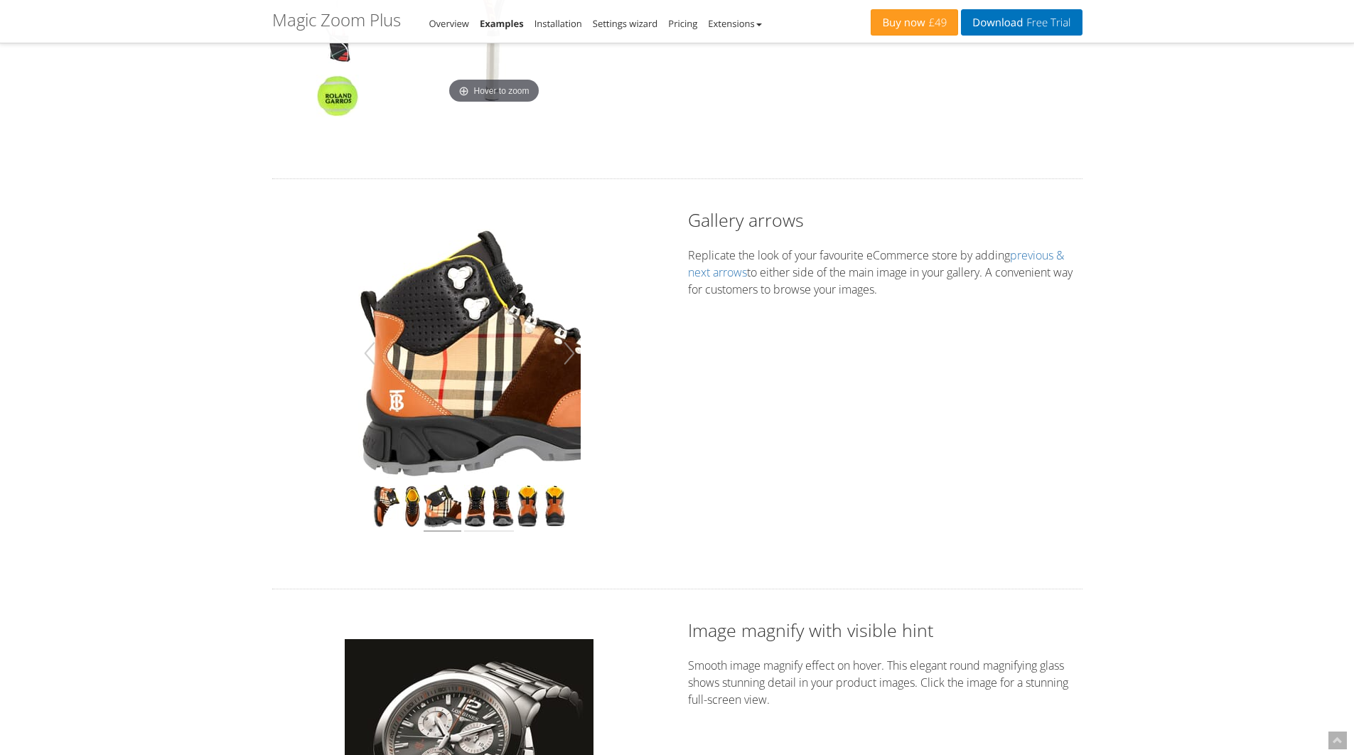
click at [493, 514] on img at bounding box center [489, 508] width 50 height 47
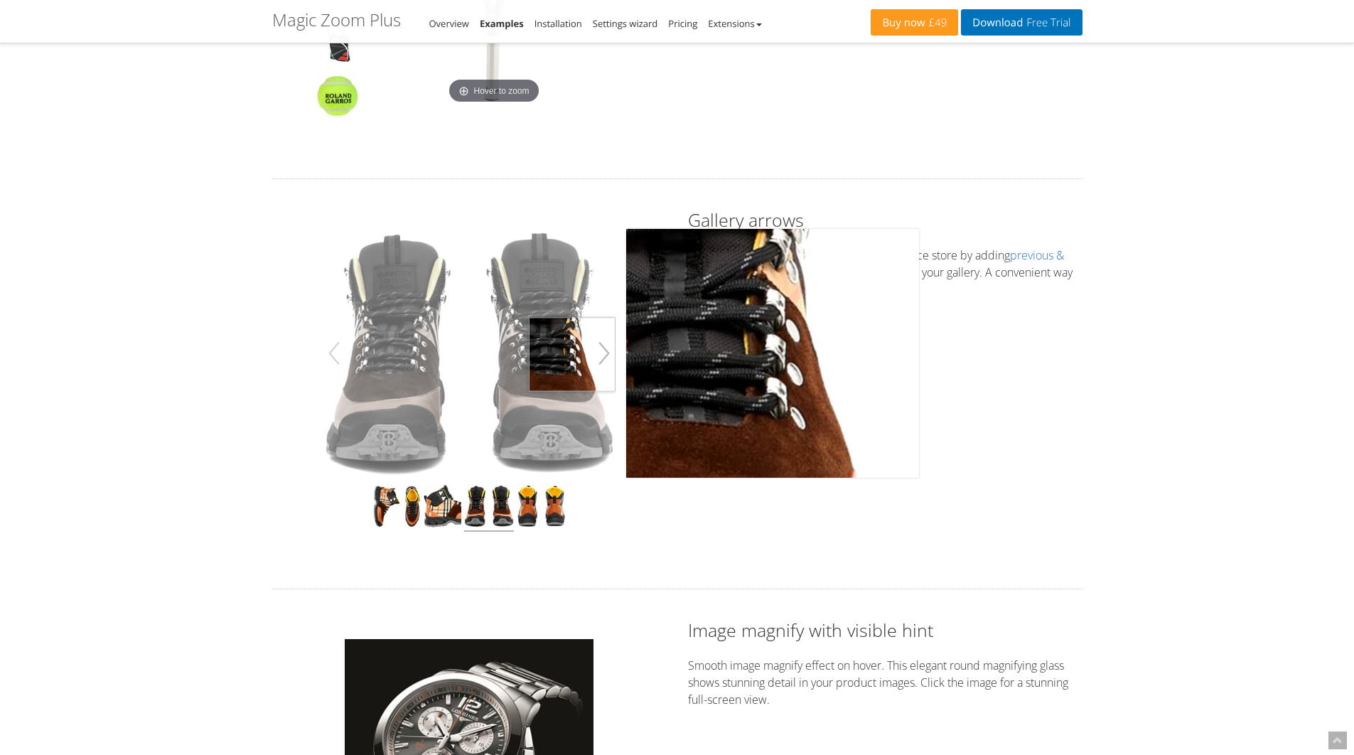
click at [607, 355] on button "button" at bounding box center [604, 353] width 23 height 40
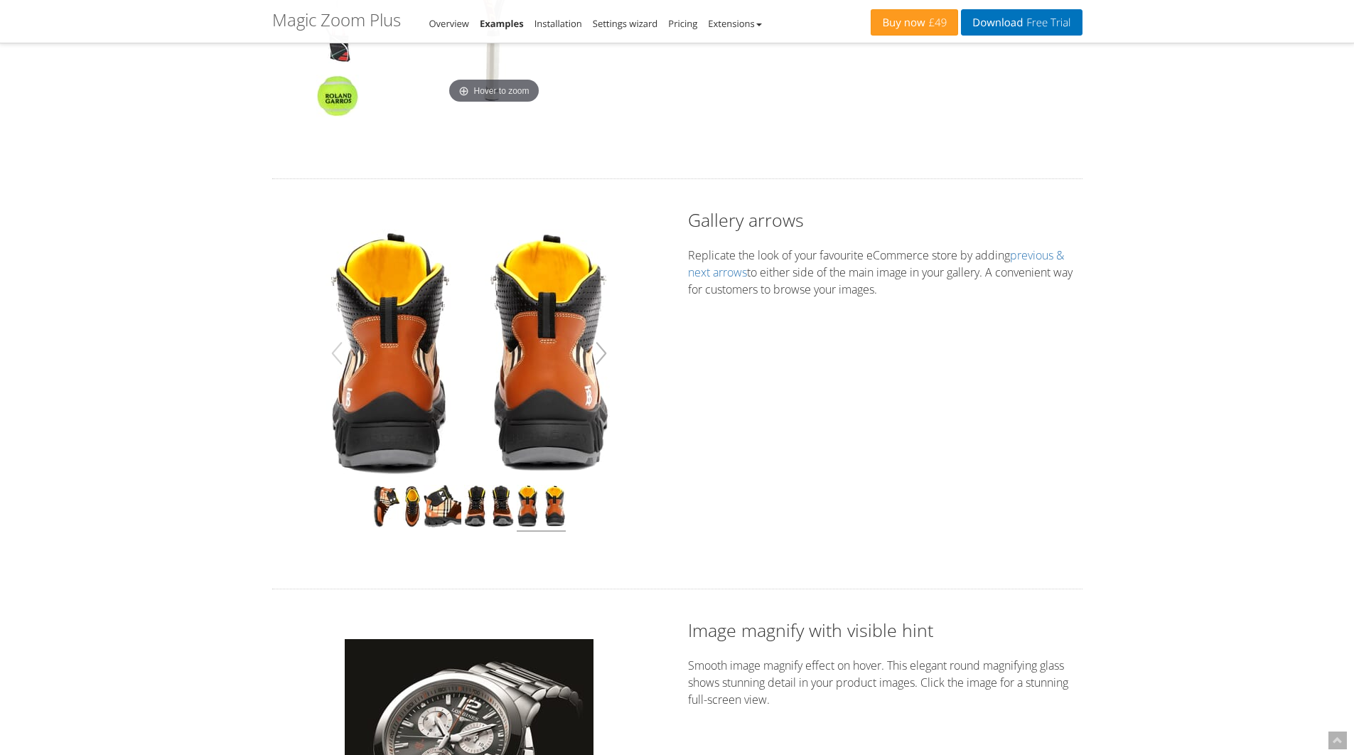
click at [607, 355] on button "button" at bounding box center [601, 353] width 23 height 40
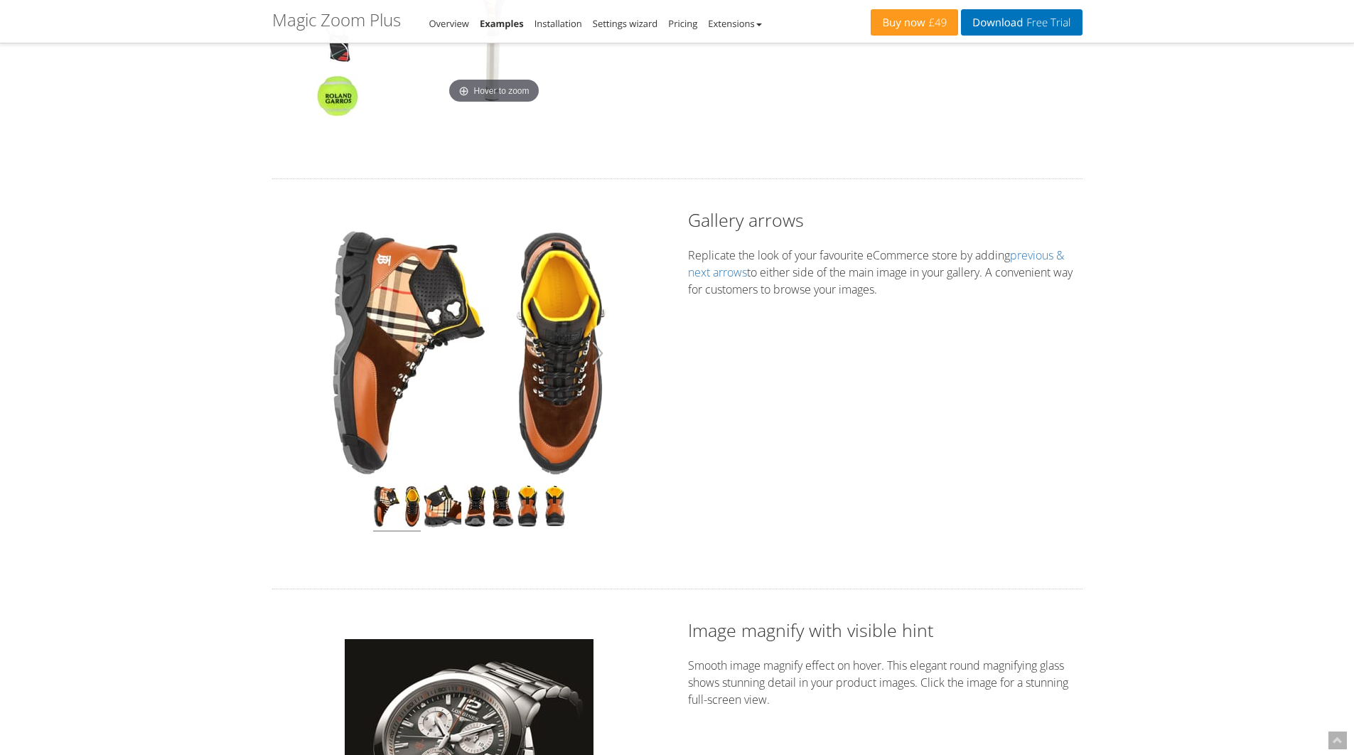
click at [607, 355] on button "button" at bounding box center [598, 353] width 23 height 40
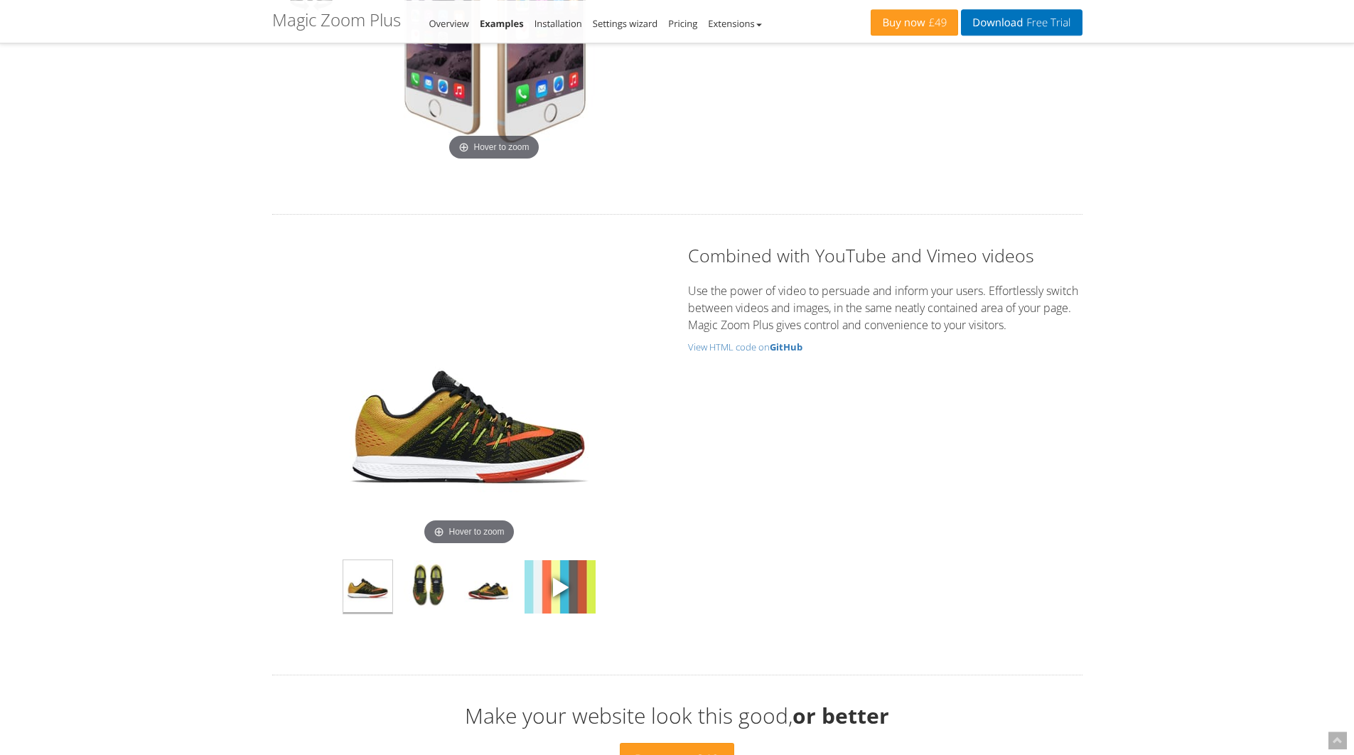
scroll to position [4107, 0]
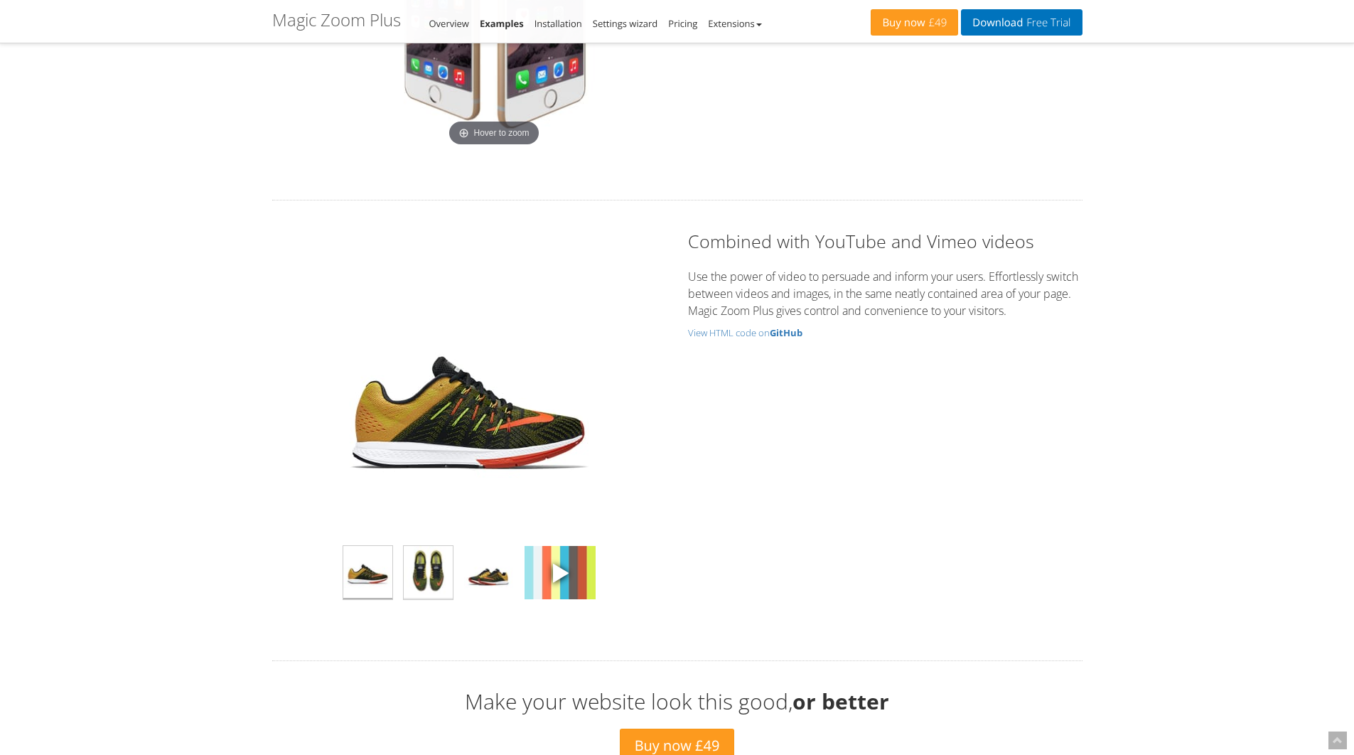
click at [444, 556] on img at bounding box center [428, 572] width 49 height 53
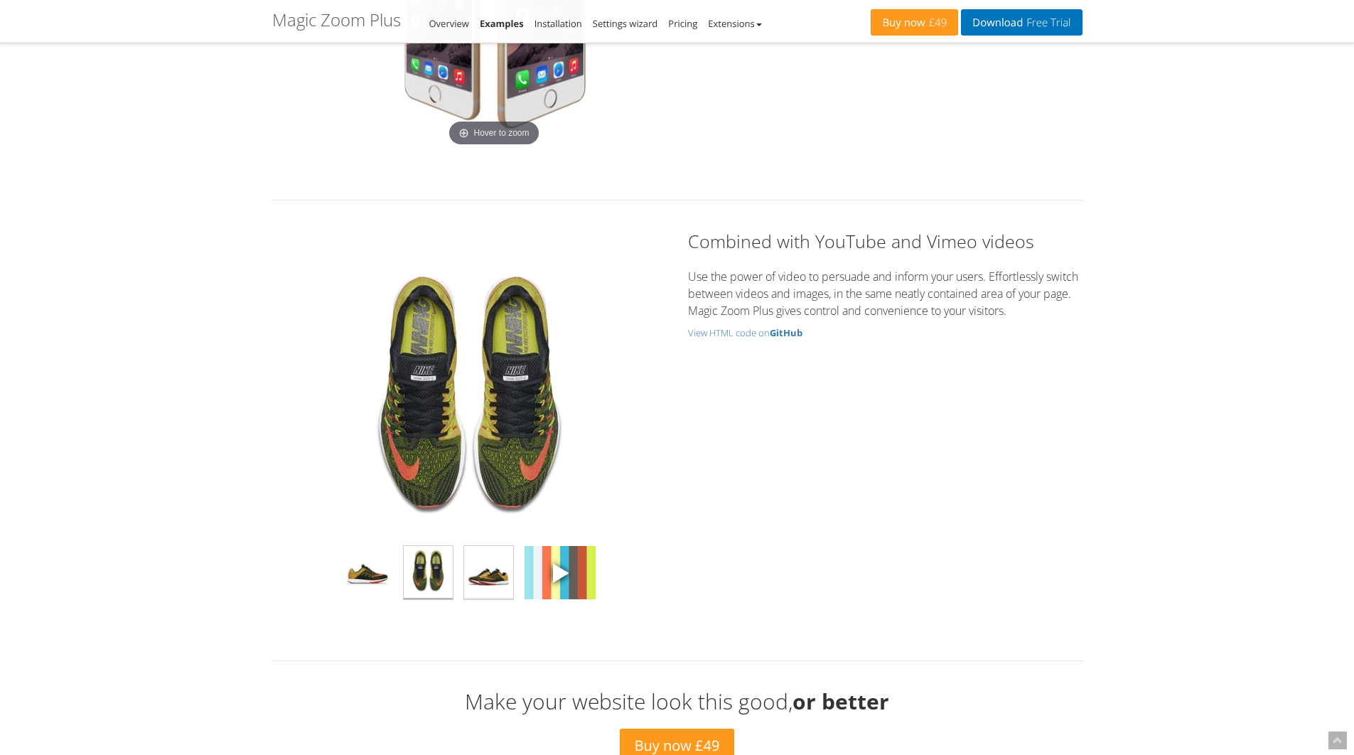
click at [477, 561] on img at bounding box center [488, 572] width 49 height 53
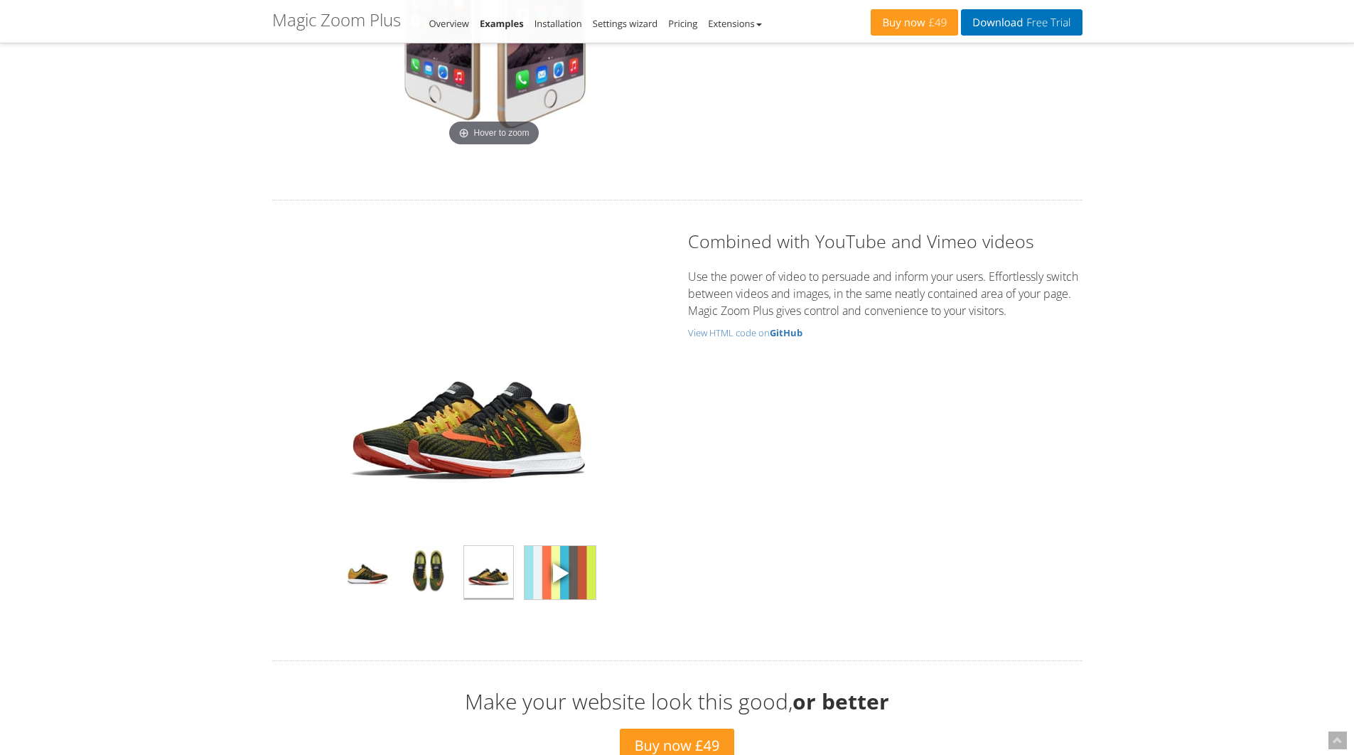
click at [553, 565] on span at bounding box center [560, 572] width 21 height 21
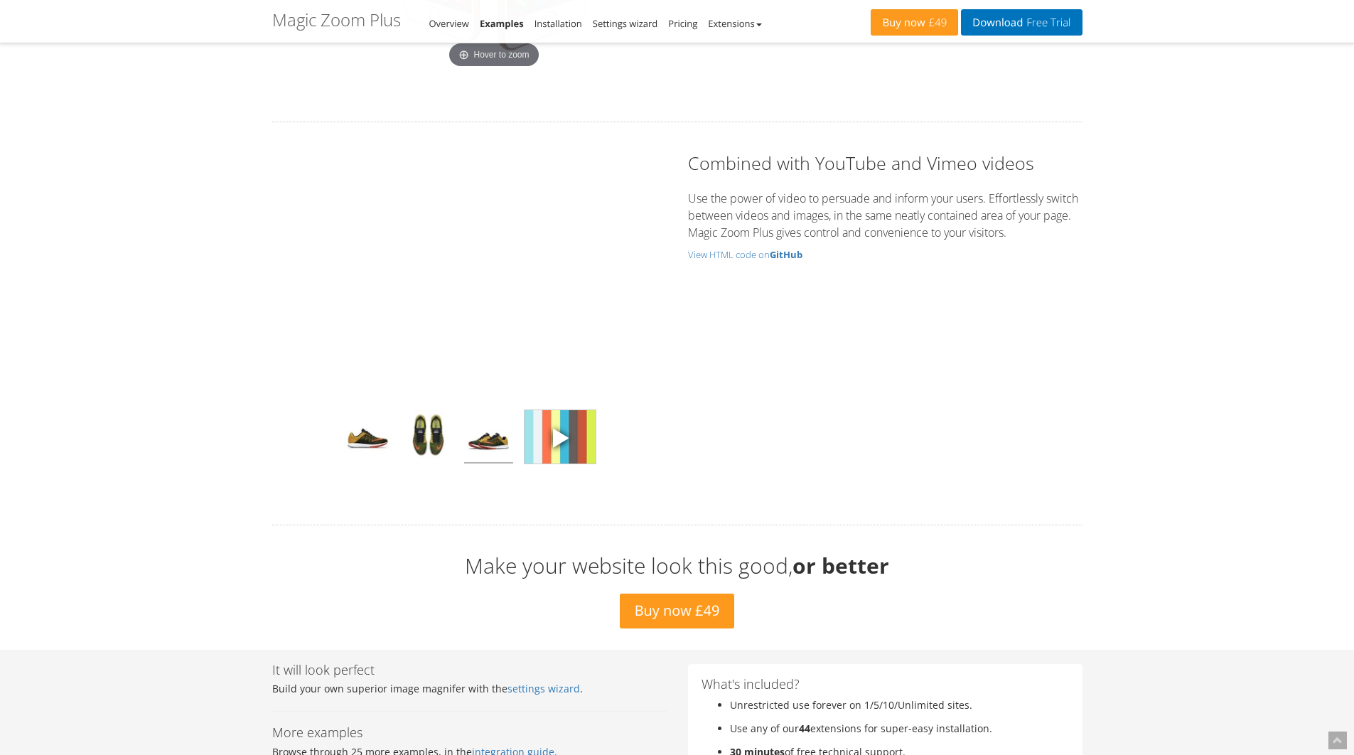
scroll to position [4152, 0]
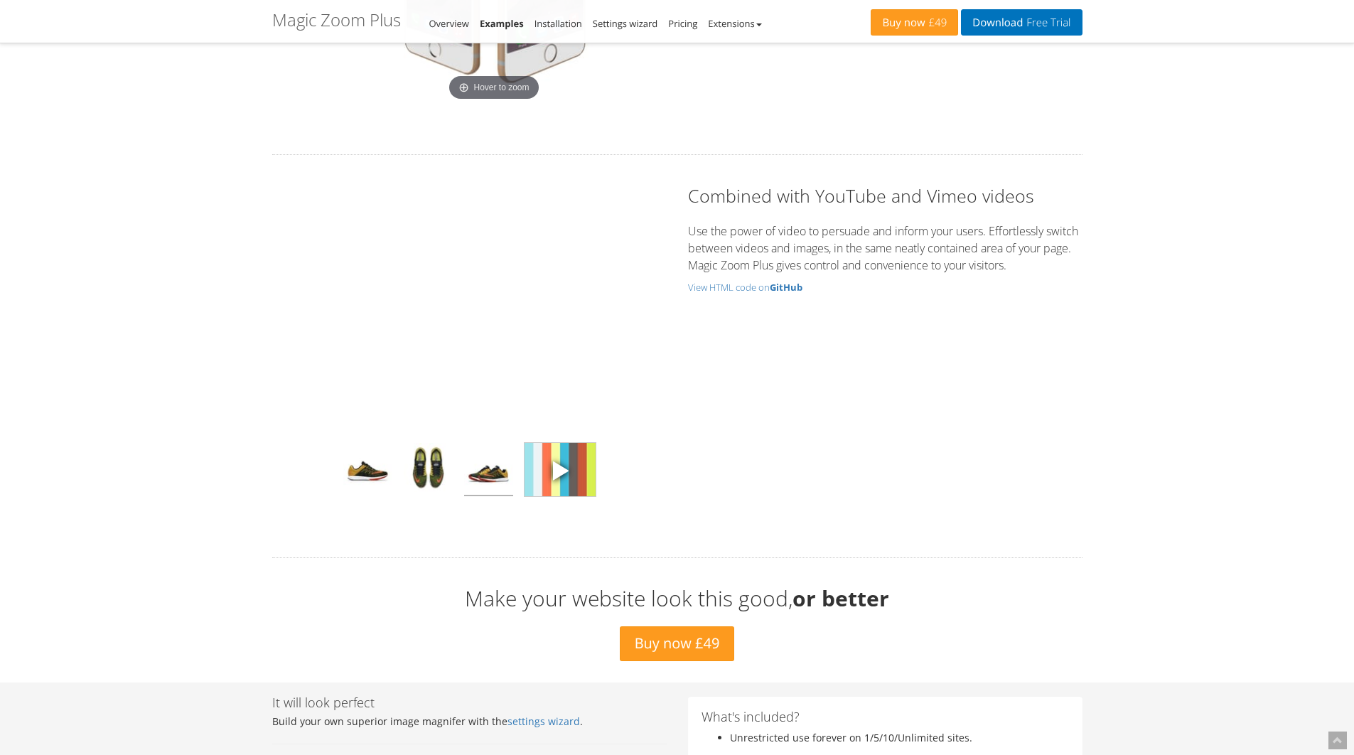
click at [584, 493] on img at bounding box center [560, 469] width 71 height 53
click at [474, 484] on img at bounding box center [488, 469] width 49 height 53
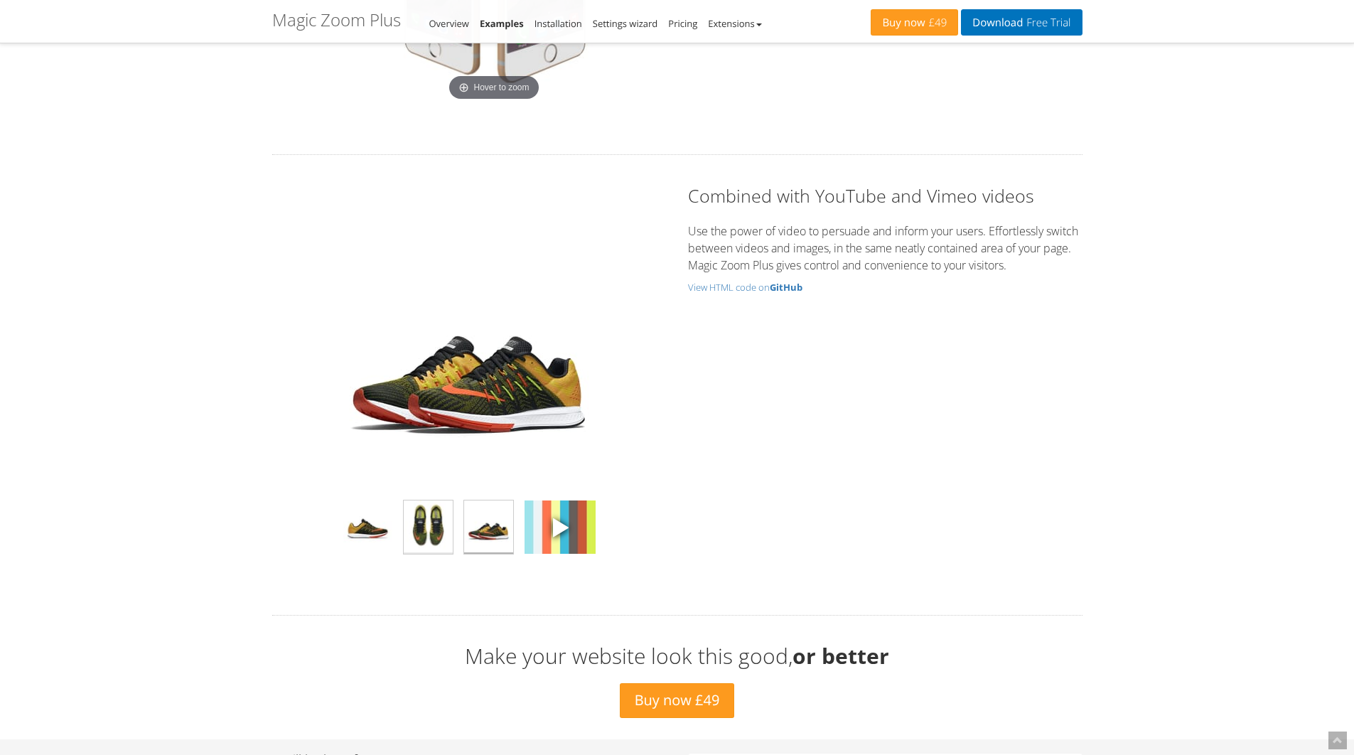
click at [419, 515] on img at bounding box center [428, 527] width 49 height 53
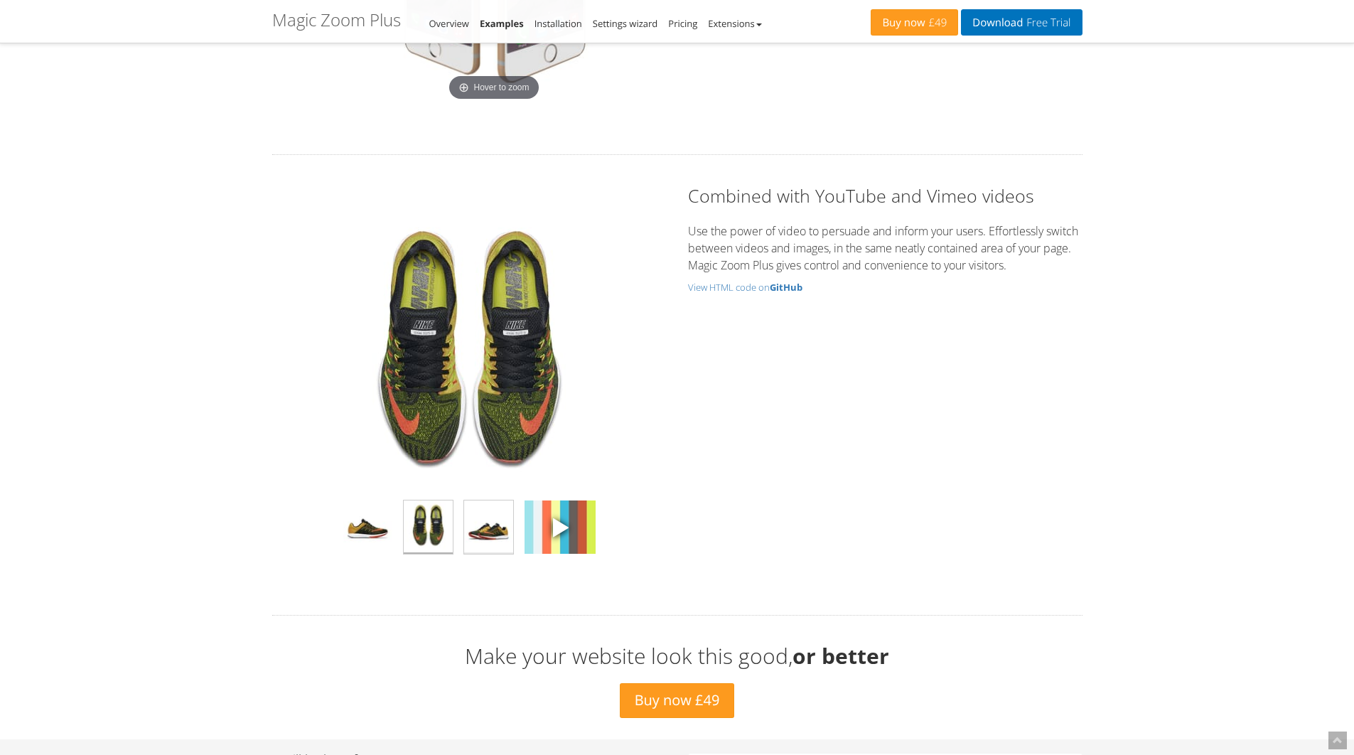
click at [485, 527] on img at bounding box center [488, 527] width 49 height 53
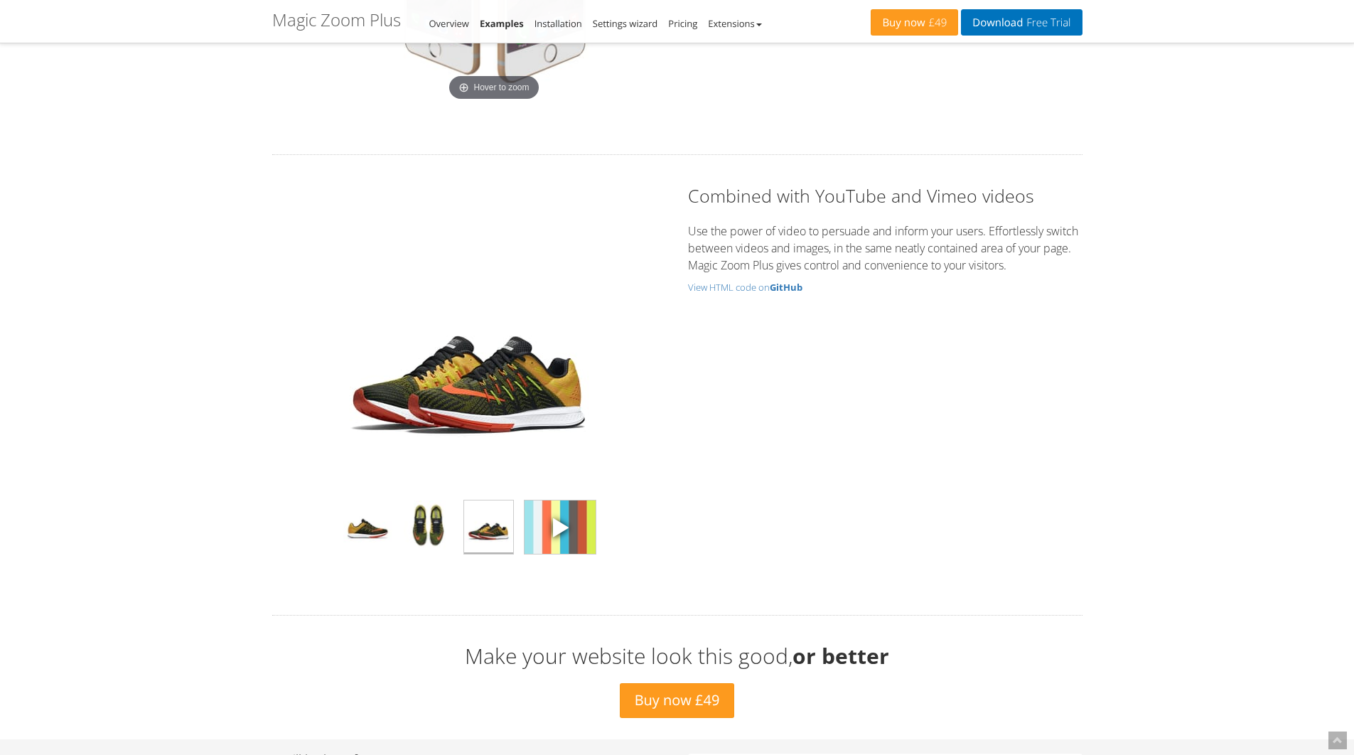
click at [567, 542] on img at bounding box center [560, 527] width 71 height 53
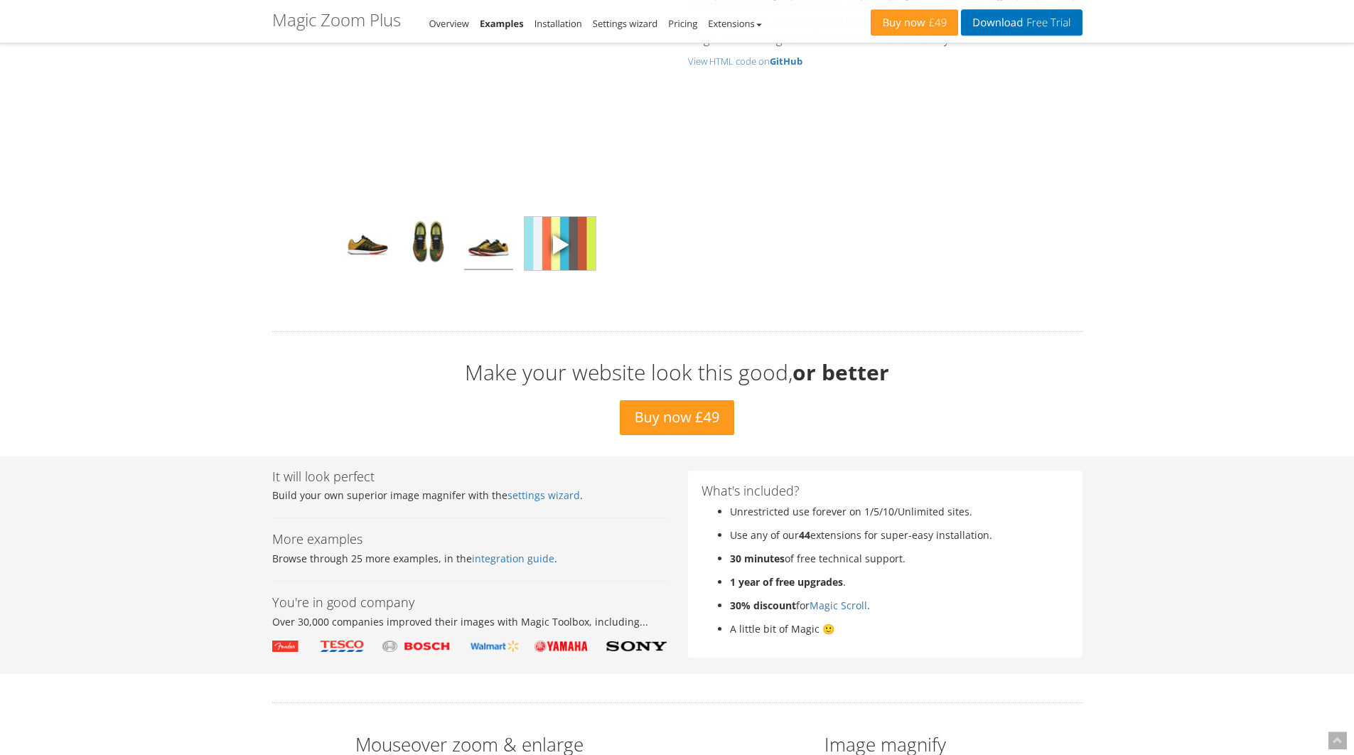
scroll to position [4357, 0]
